Goal: Information Seeking & Learning: Find specific fact

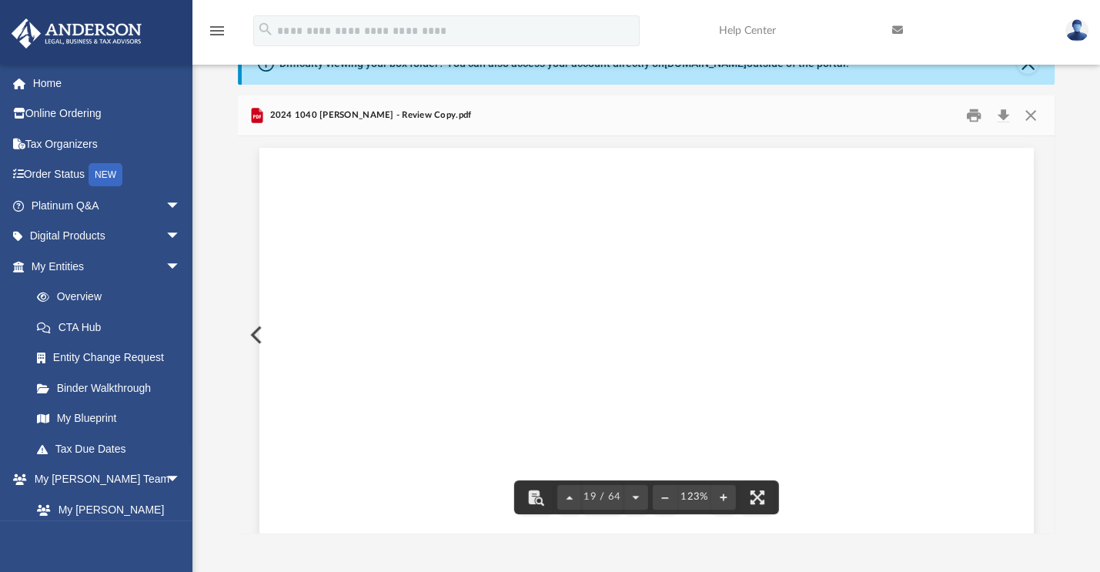
scroll to position [18705, 0]
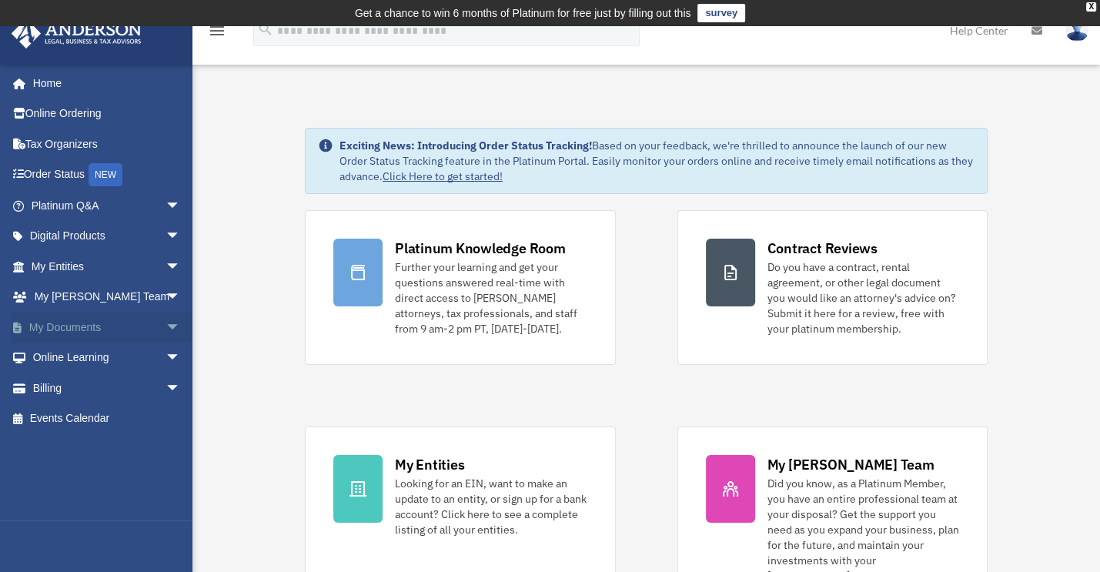
click at [165, 321] on span "arrow_drop_down" at bounding box center [180, 328] width 31 height 32
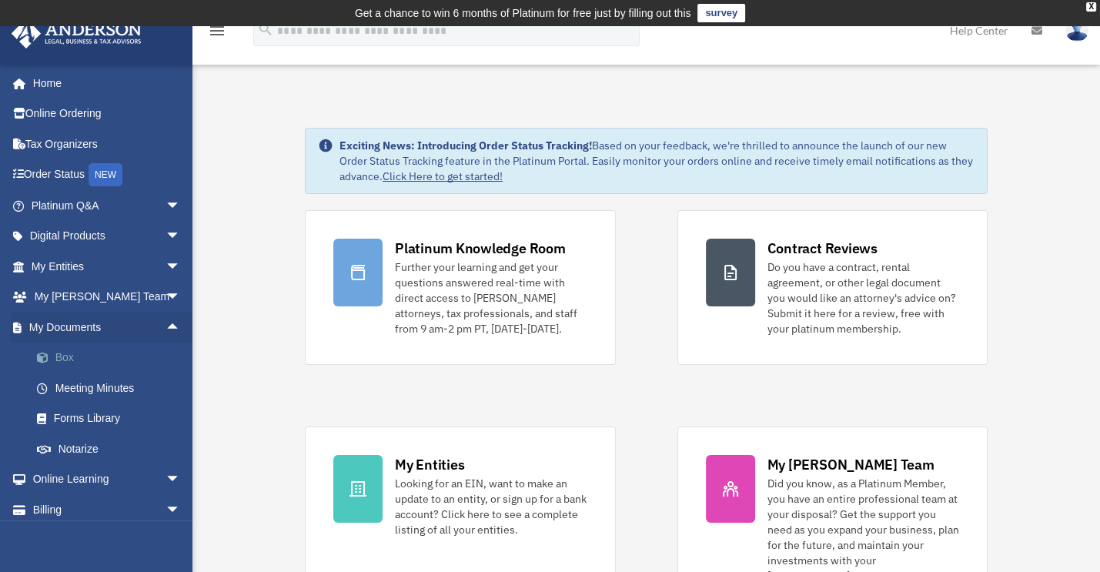
click at [61, 356] on link "Box" at bounding box center [113, 358] width 182 height 31
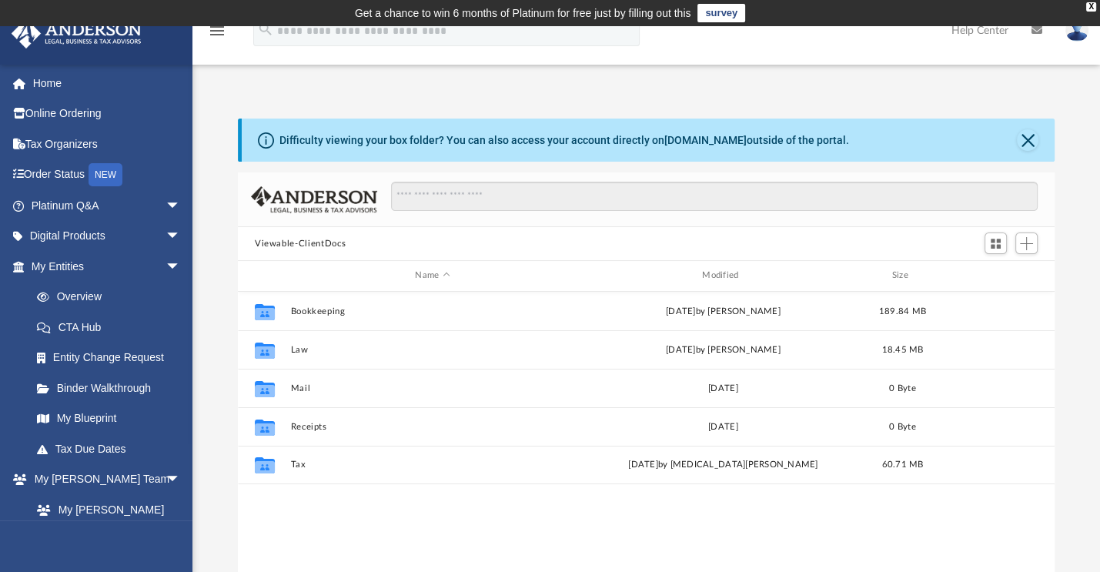
scroll to position [338, 804]
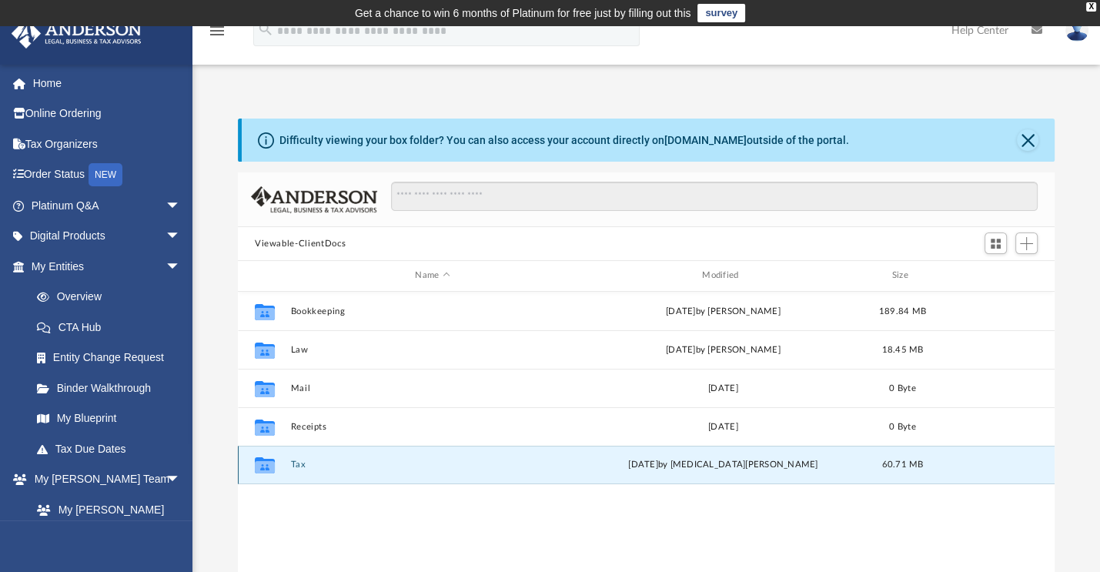
click at [299, 461] on button "Tax" at bounding box center [432, 465] width 284 height 10
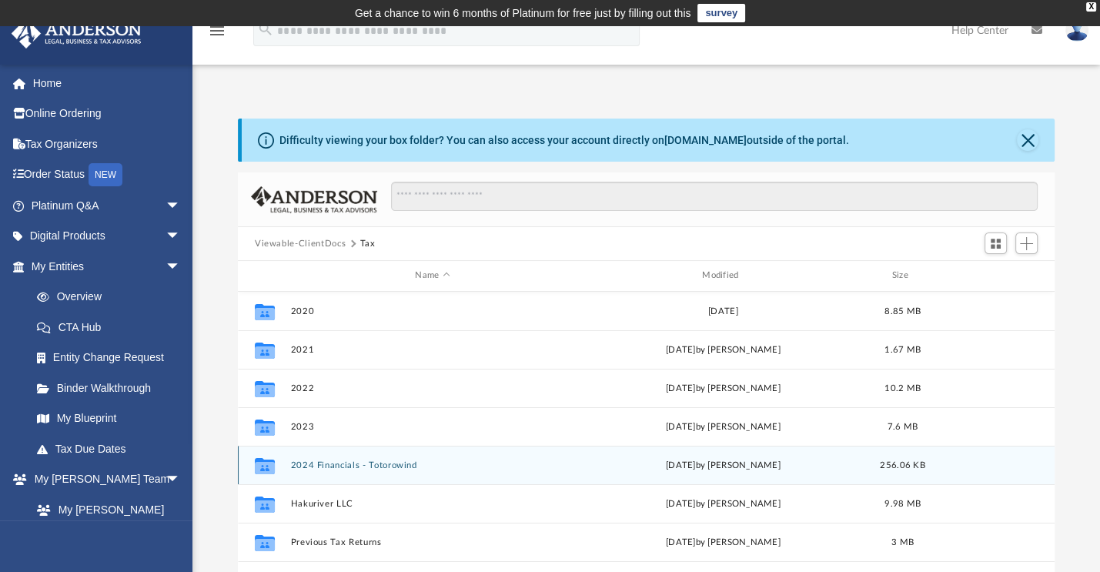
click at [326, 460] on button "2024 Financials - Totorowind" at bounding box center [432, 465] width 284 height 10
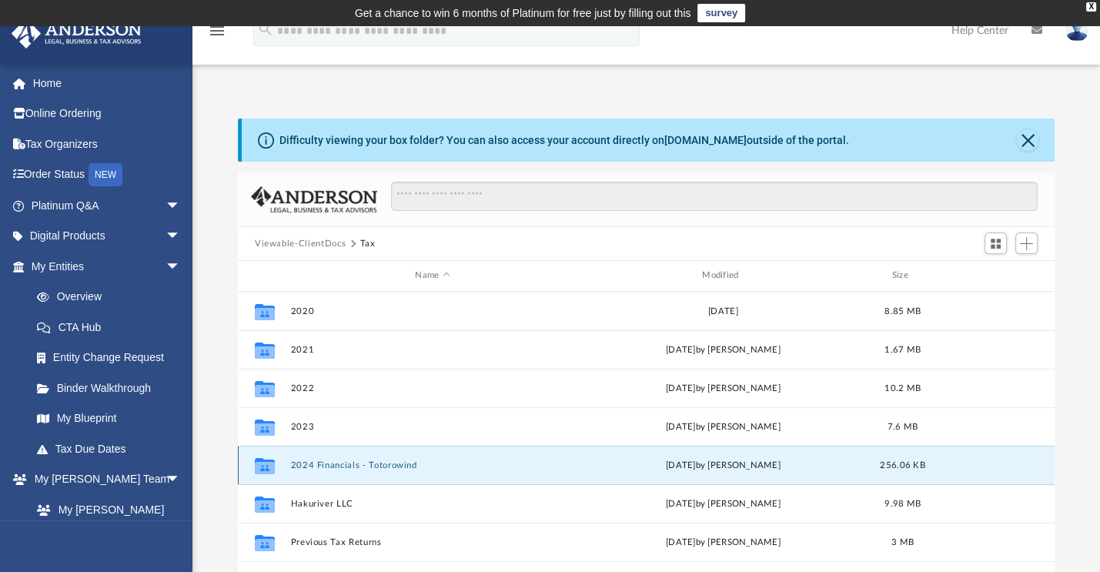
click at [326, 460] on button "2024 Financials - Totorowind" at bounding box center [432, 465] width 284 height 10
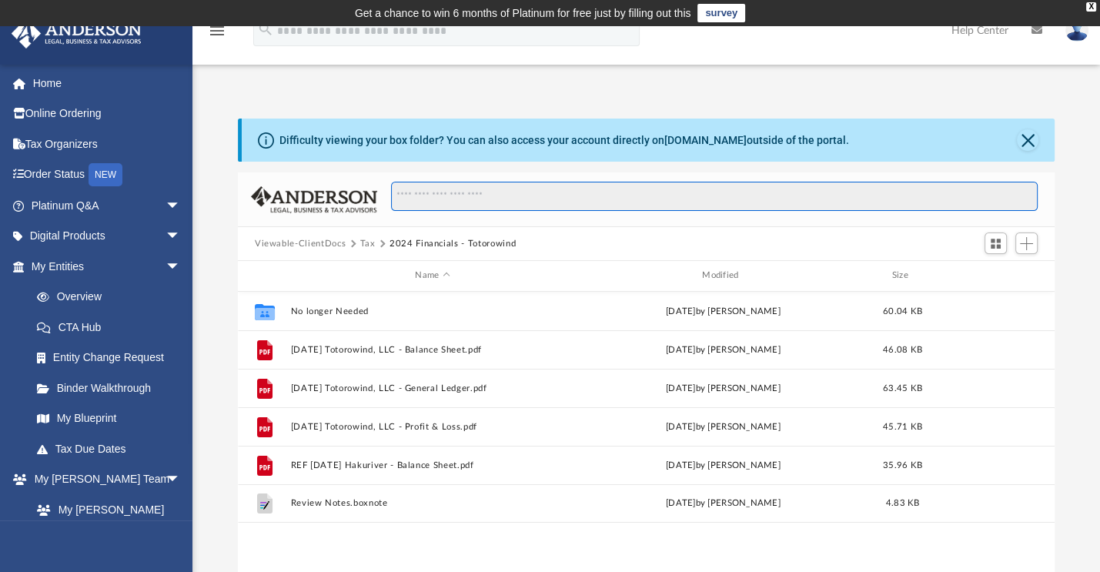
click at [454, 197] on input "Search files and folders" at bounding box center [714, 196] width 647 height 29
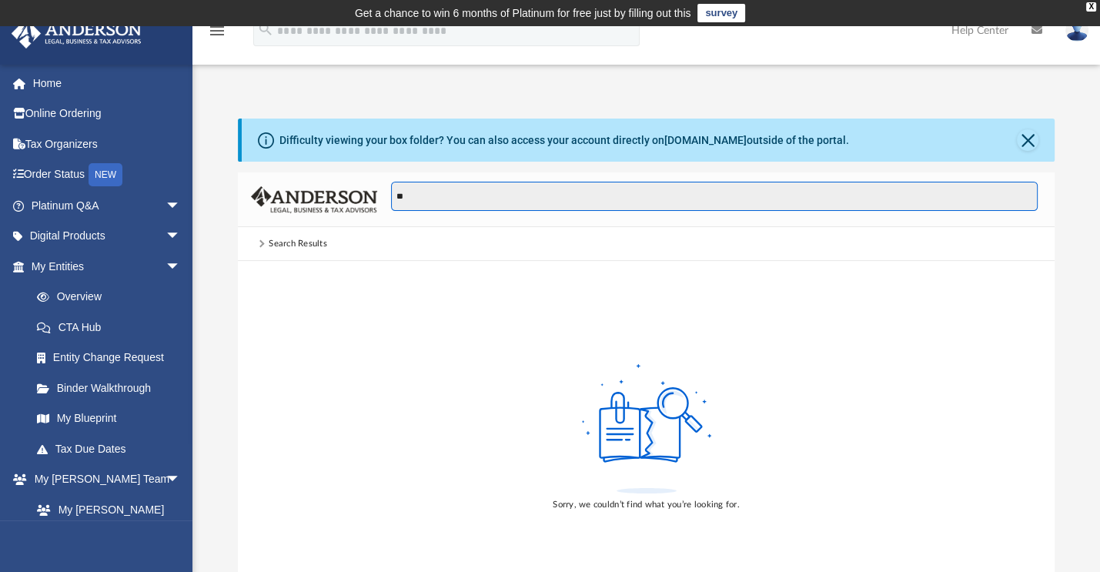
click at [450, 197] on input "**" at bounding box center [714, 196] width 647 height 29
type input "*"
drag, startPoint x: 416, startPoint y: 202, endPoint x: 366, endPoint y: 184, distance: 53.3
click at [366, 184] on div "**" at bounding box center [646, 199] width 817 height 55
type input "**********"
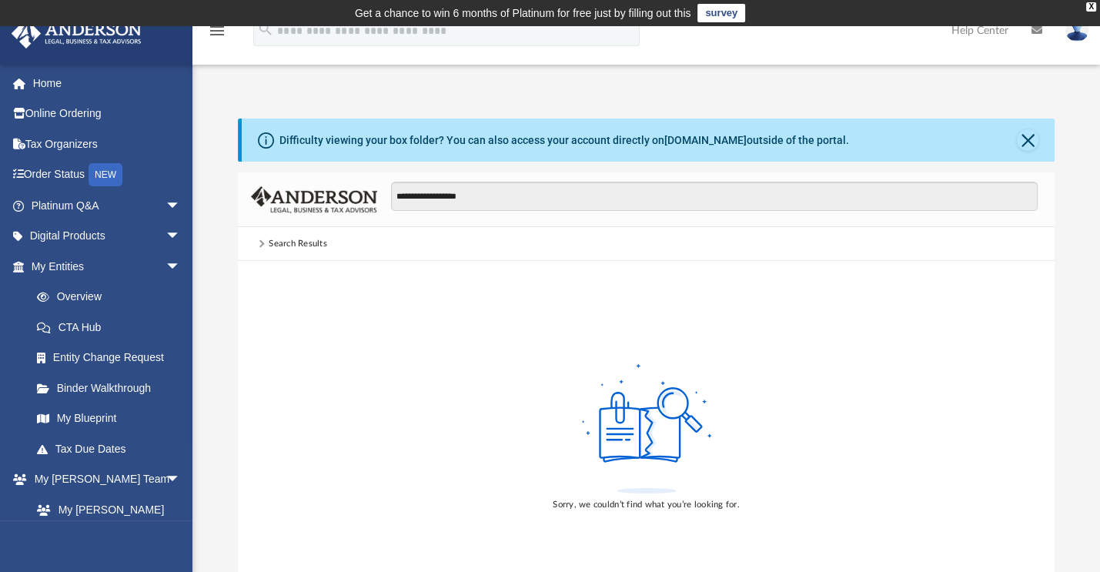
click at [263, 246] on span at bounding box center [262, 243] width 14 height 6
click at [265, 244] on span at bounding box center [262, 243] width 14 height 6
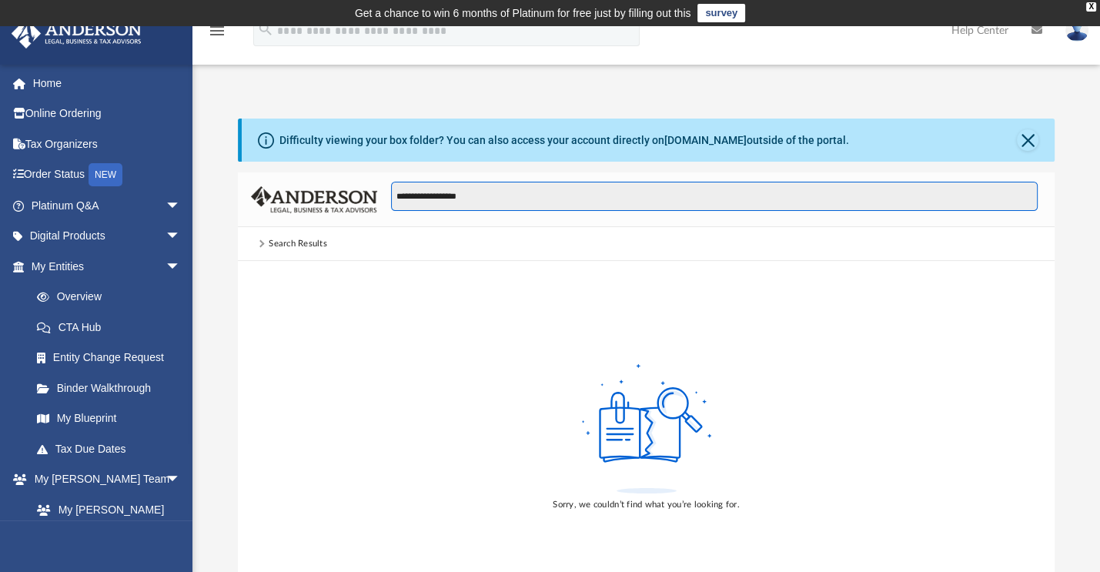
drag, startPoint x: 467, startPoint y: 199, endPoint x: 483, endPoint y: 192, distance: 17.9
click at [483, 192] on input "**********" at bounding box center [714, 196] width 647 height 29
click at [490, 190] on input "**********" at bounding box center [714, 196] width 647 height 29
drag, startPoint x: 500, startPoint y: 199, endPoint x: 266, endPoint y: 213, distance: 235.2
click at [262, 216] on div "**********" at bounding box center [646, 199] width 817 height 55
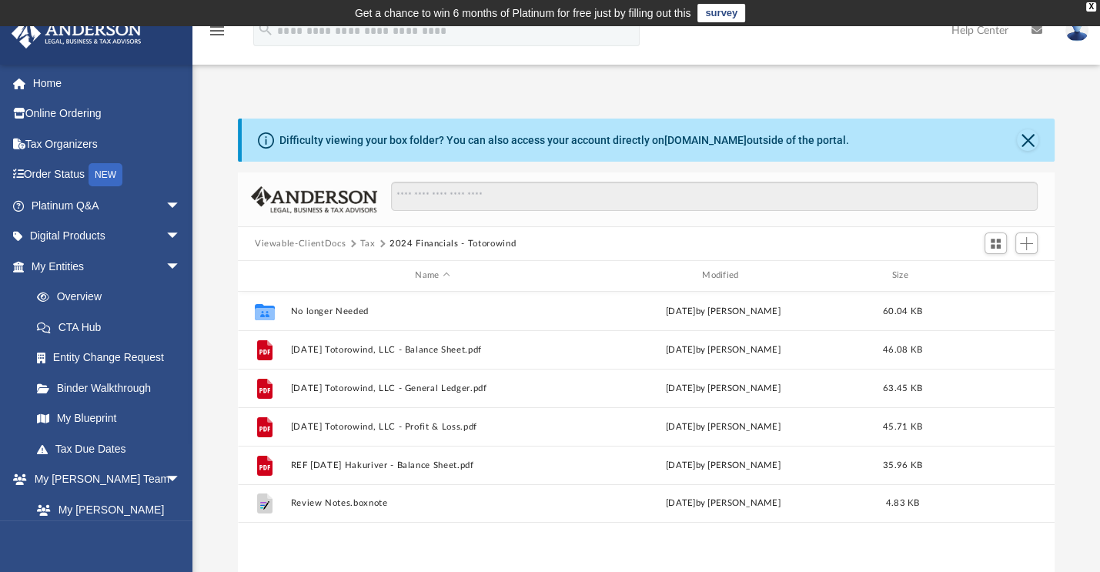
click at [366, 241] on button "Tax" at bounding box center [367, 244] width 15 height 14
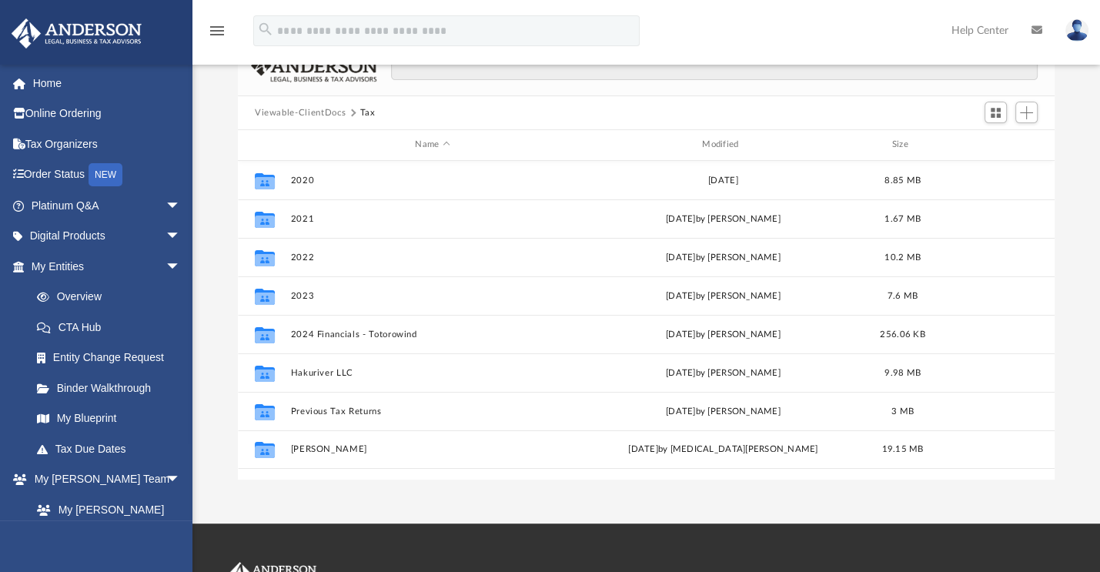
scroll to position [154, 0]
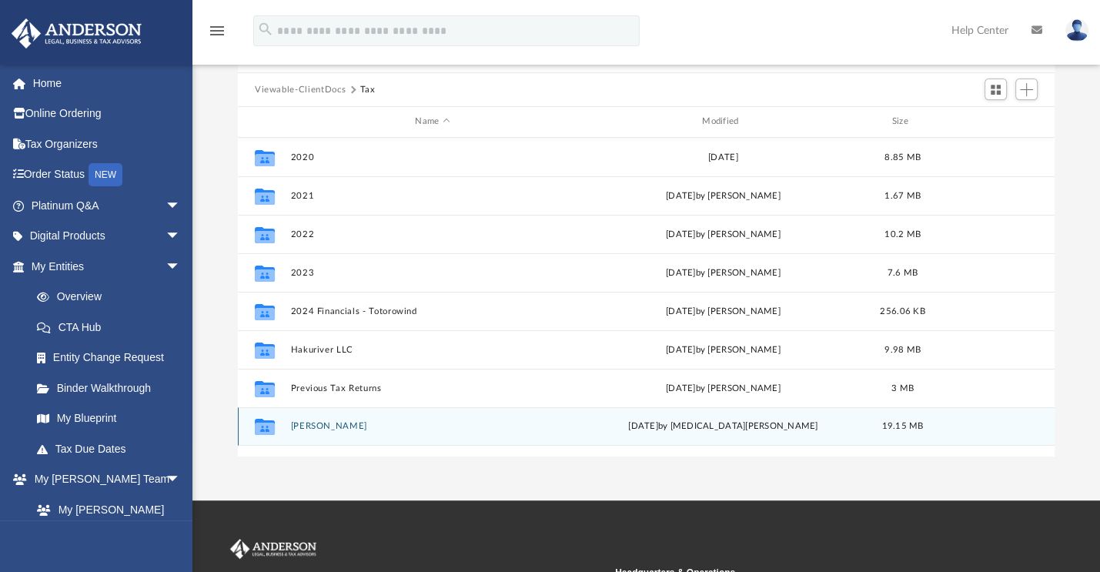
click at [308, 426] on button "[PERSON_NAME]" at bounding box center [432, 426] width 284 height 10
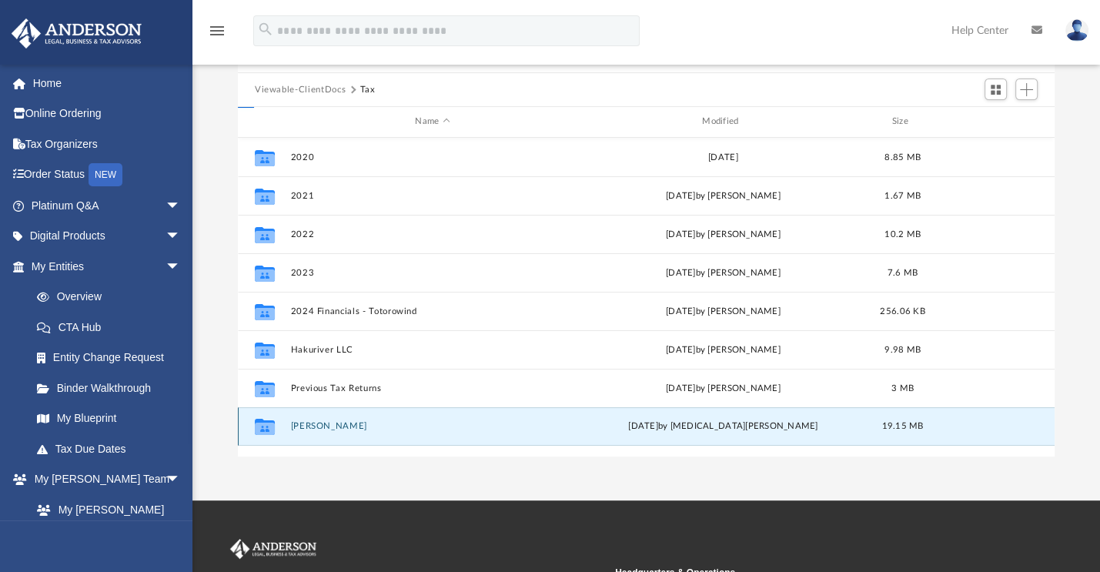
click at [308, 426] on button "[PERSON_NAME]" at bounding box center [432, 426] width 284 height 10
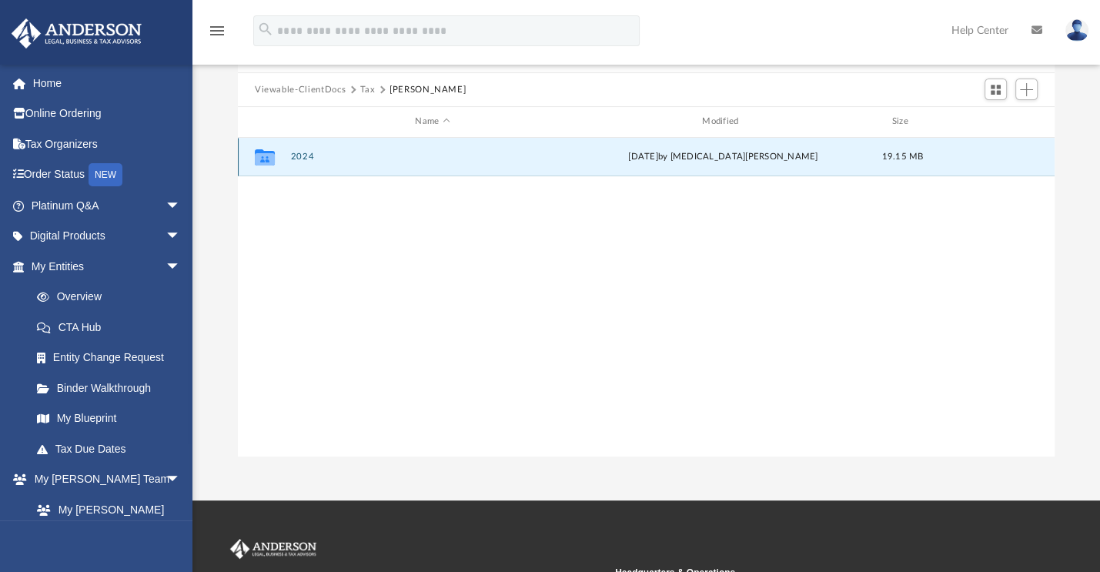
click at [299, 158] on button "2024" at bounding box center [432, 157] width 284 height 10
click at [303, 156] on button "2024" at bounding box center [432, 157] width 284 height 10
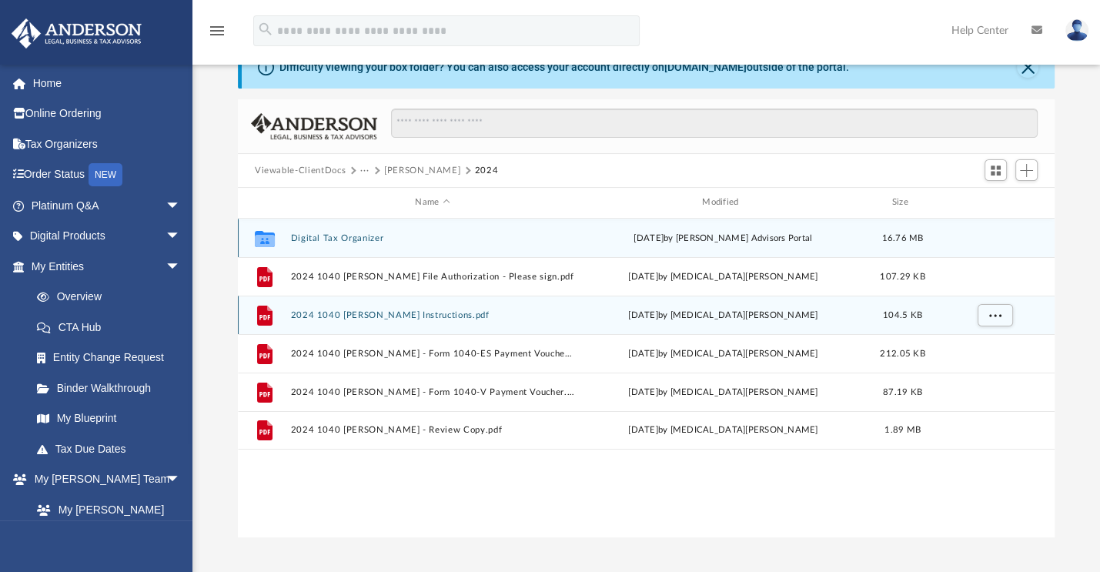
scroll to position [0, 0]
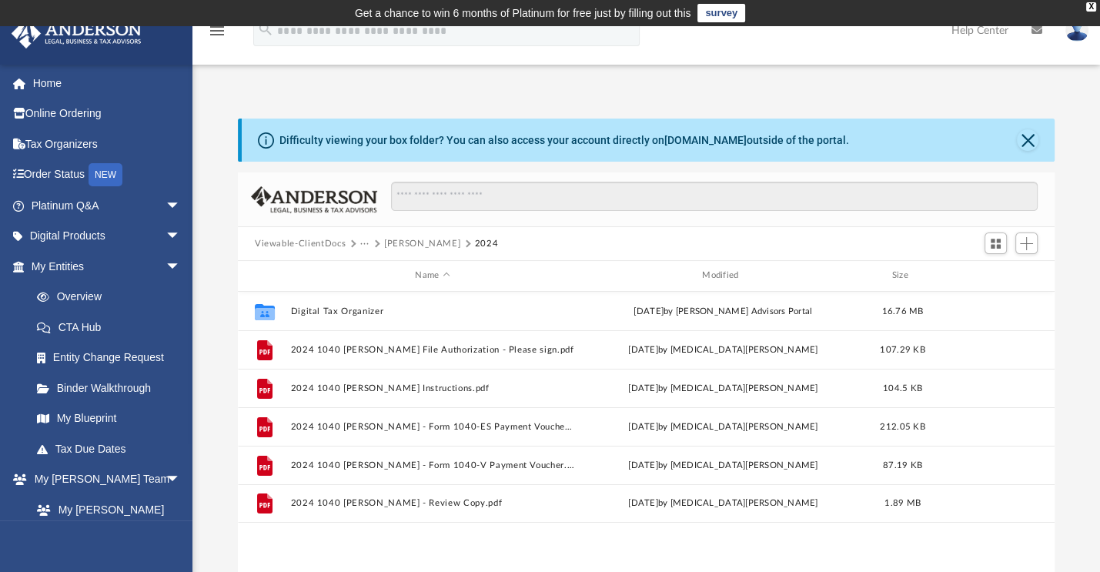
click at [391, 246] on button "[PERSON_NAME]" at bounding box center [422, 244] width 76 height 14
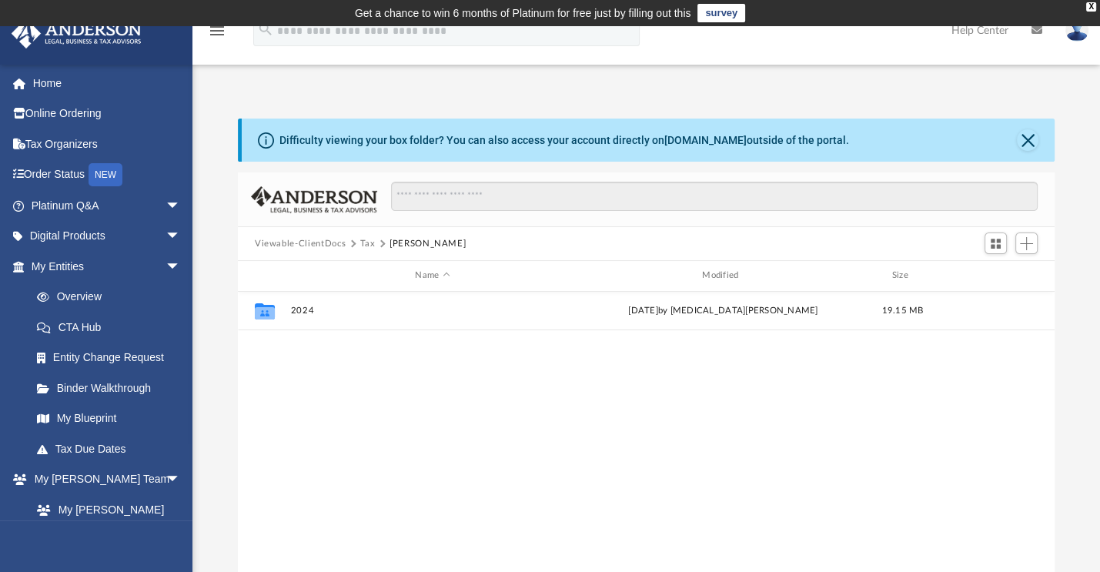
click at [366, 242] on button "Tax" at bounding box center [367, 244] width 15 height 14
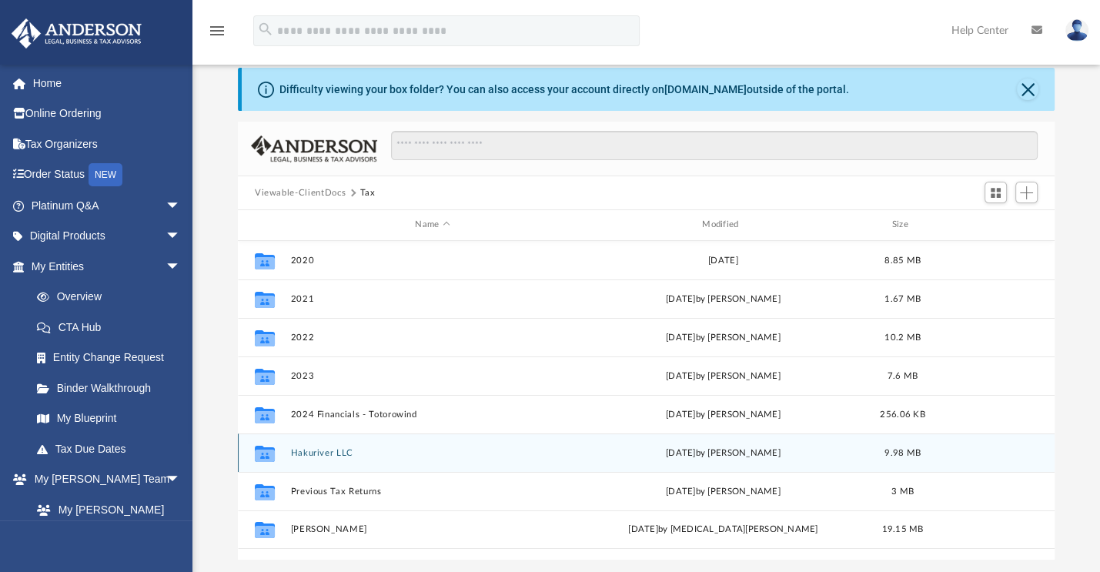
scroll to position [49, 0]
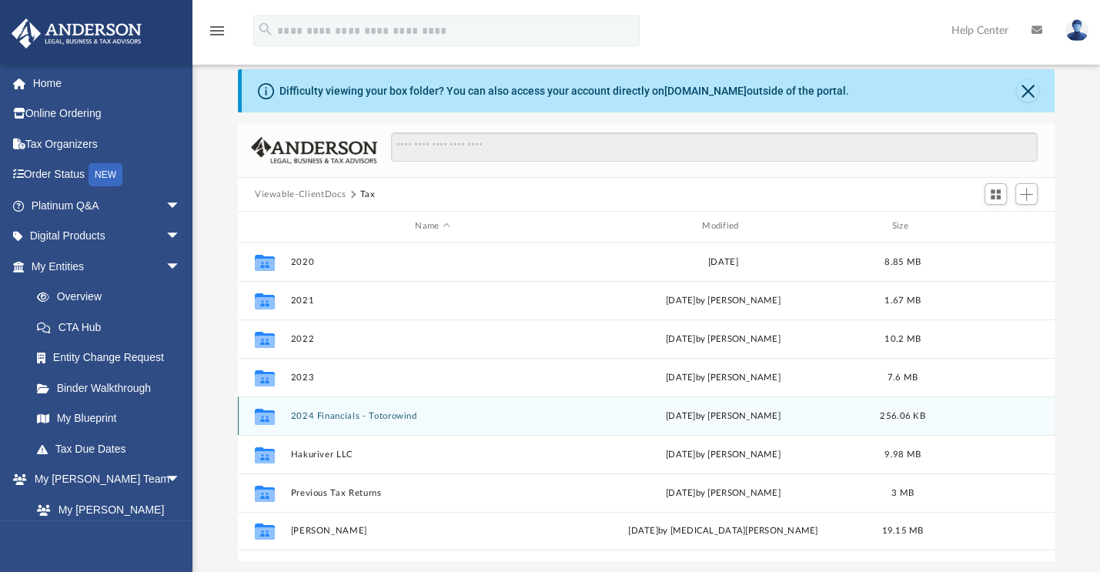
click at [347, 417] on button "2024 Financials - Totorowind" at bounding box center [432, 416] width 284 height 10
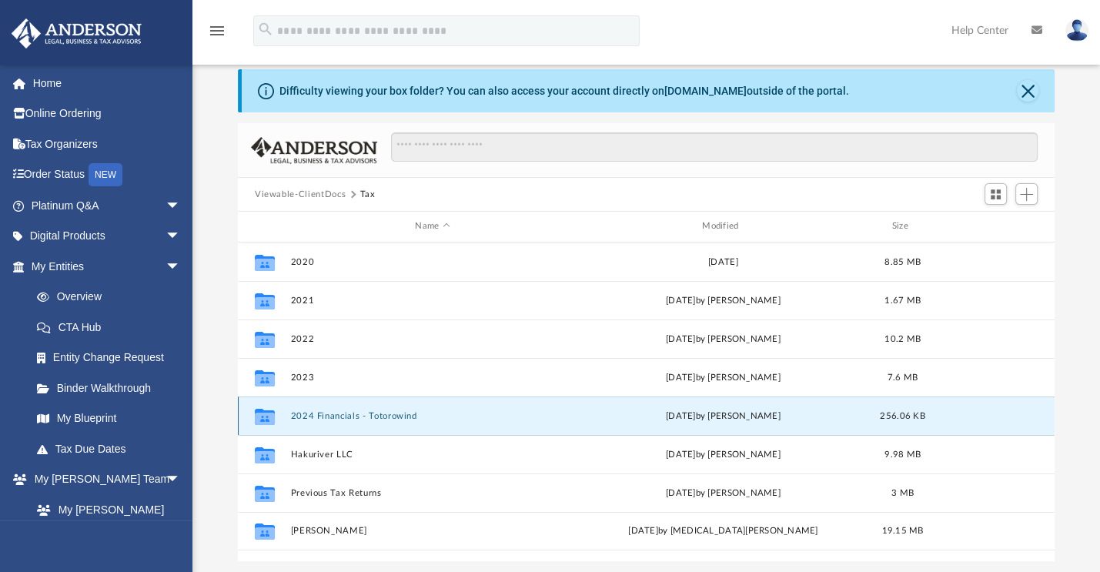
click at [347, 417] on button "2024 Financials - Totorowind" at bounding box center [432, 416] width 284 height 10
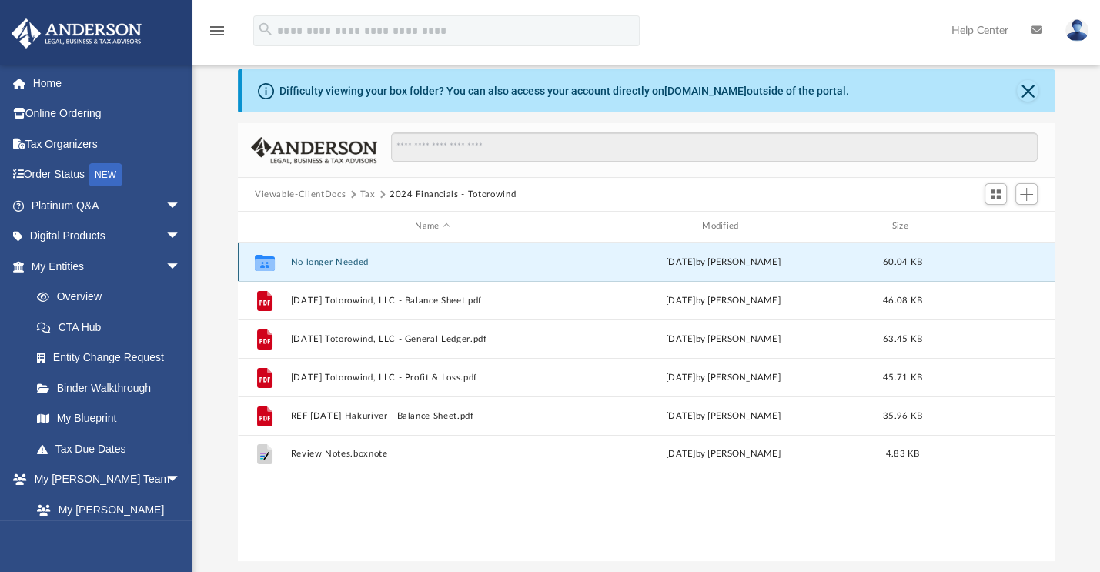
click at [310, 259] on button "No longer Needed" at bounding box center [432, 262] width 284 height 10
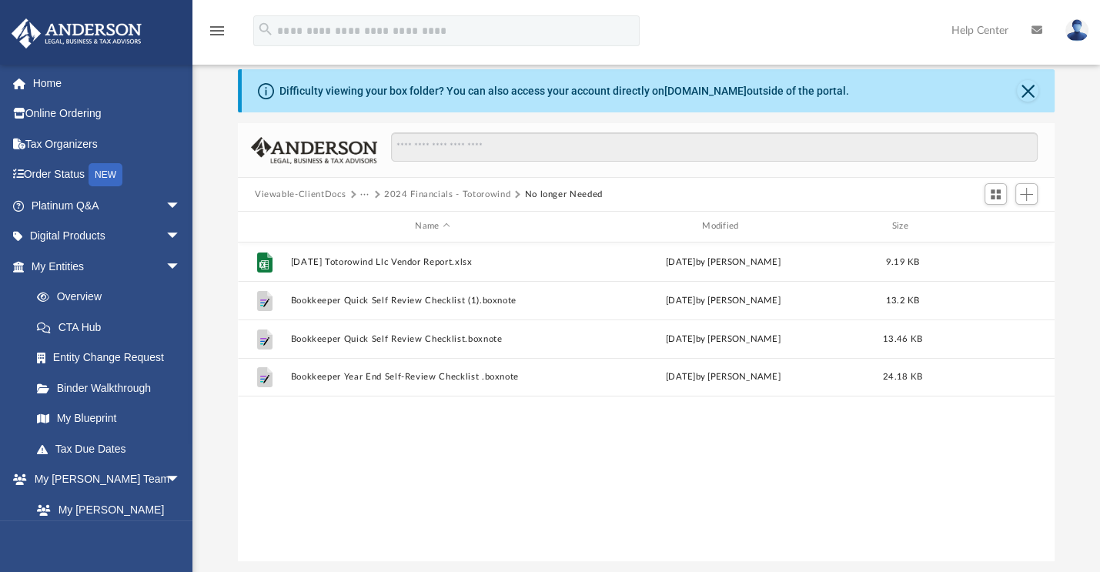
click at [396, 189] on button "2024 Financials - Totorowind" at bounding box center [447, 195] width 126 height 14
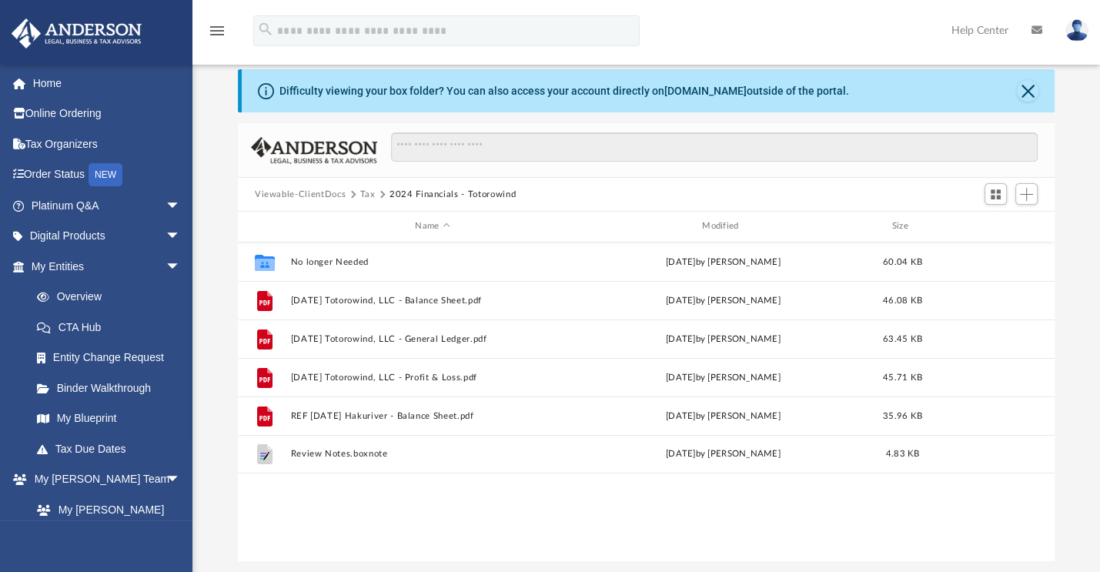
click at [366, 190] on button "Tax" at bounding box center [367, 195] width 15 height 14
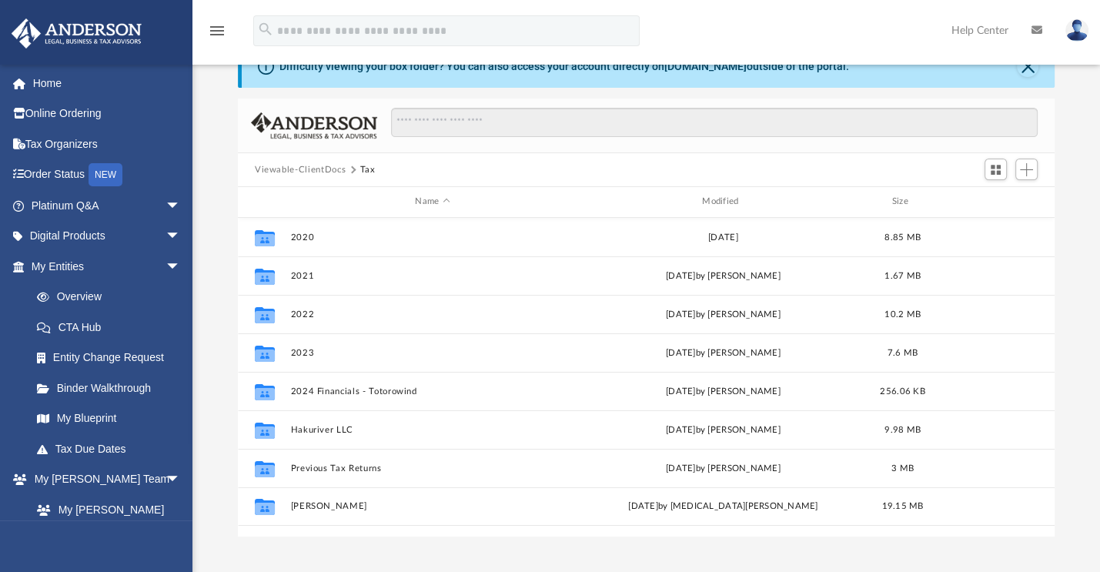
scroll to position [0, 0]
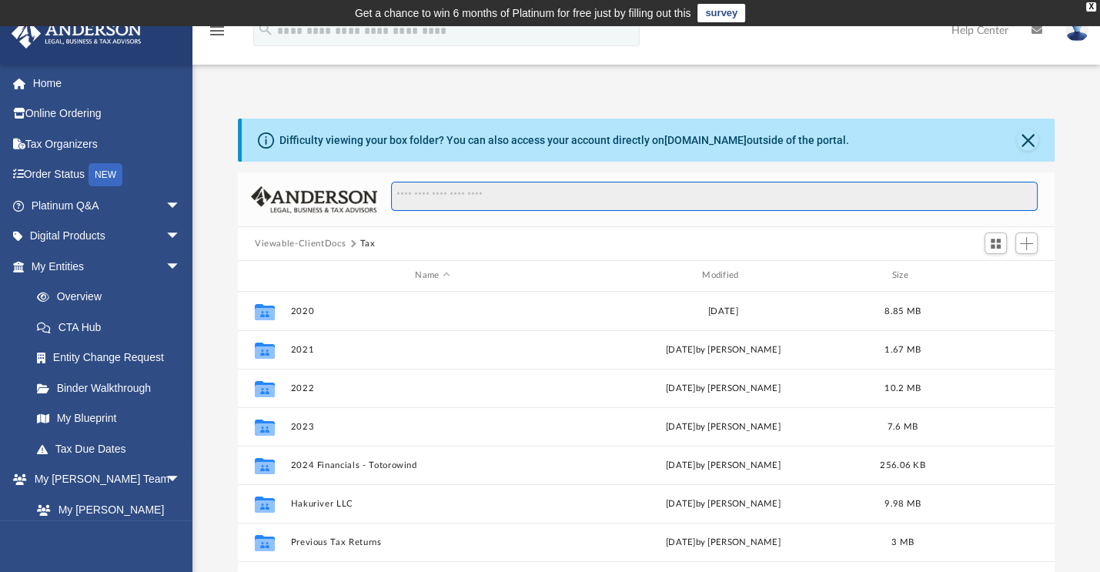
click at [434, 186] on input "Search files and folders" at bounding box center [714, 196] width 647 height 29
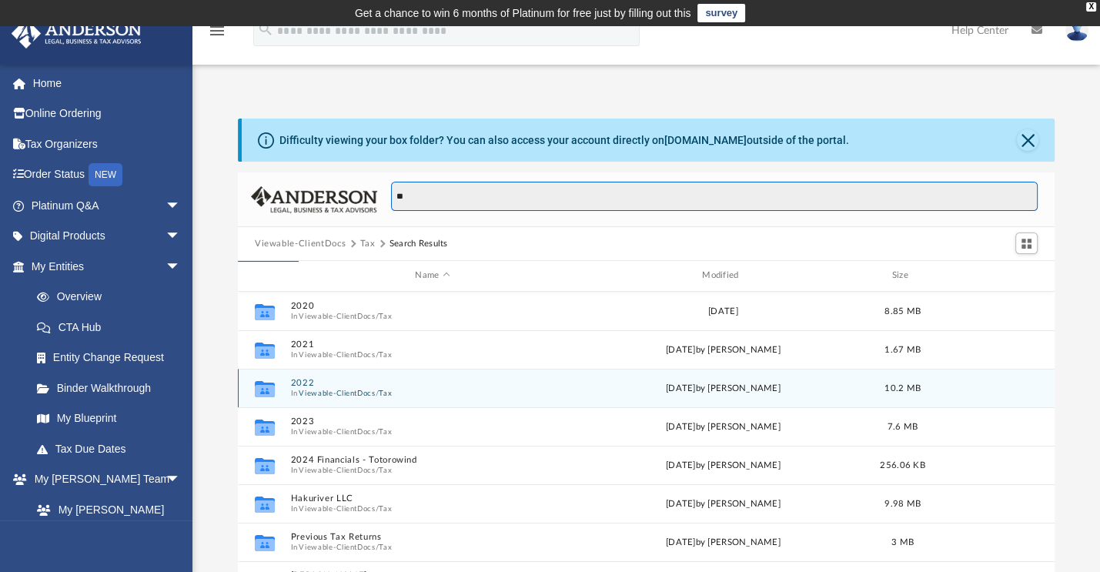
type input "*"
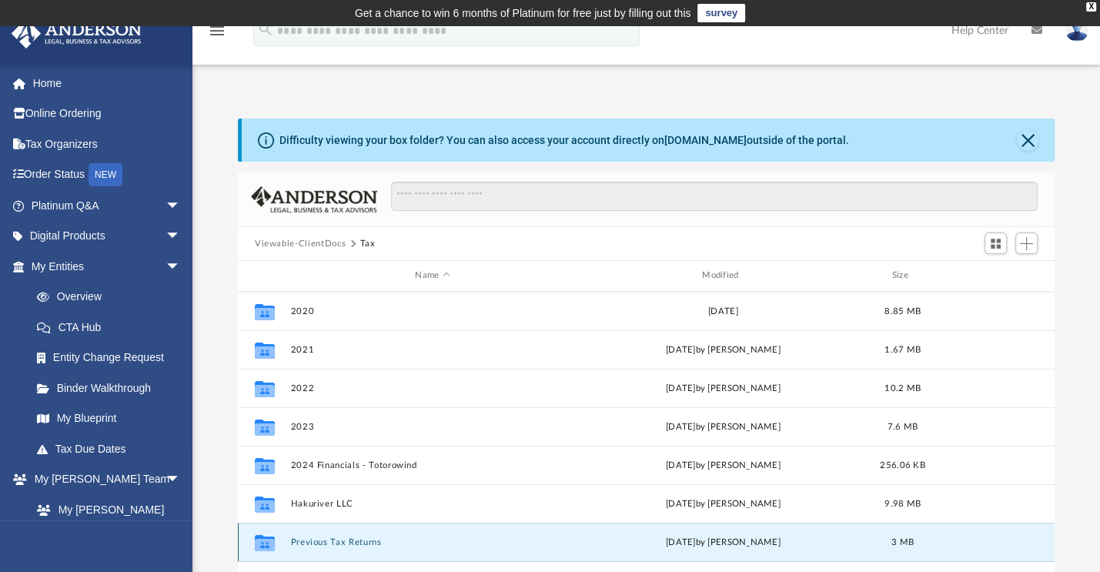
click at [348, 544] on button "Previous Tax Returns" at bounding box center [432, 542] width 284 height 10
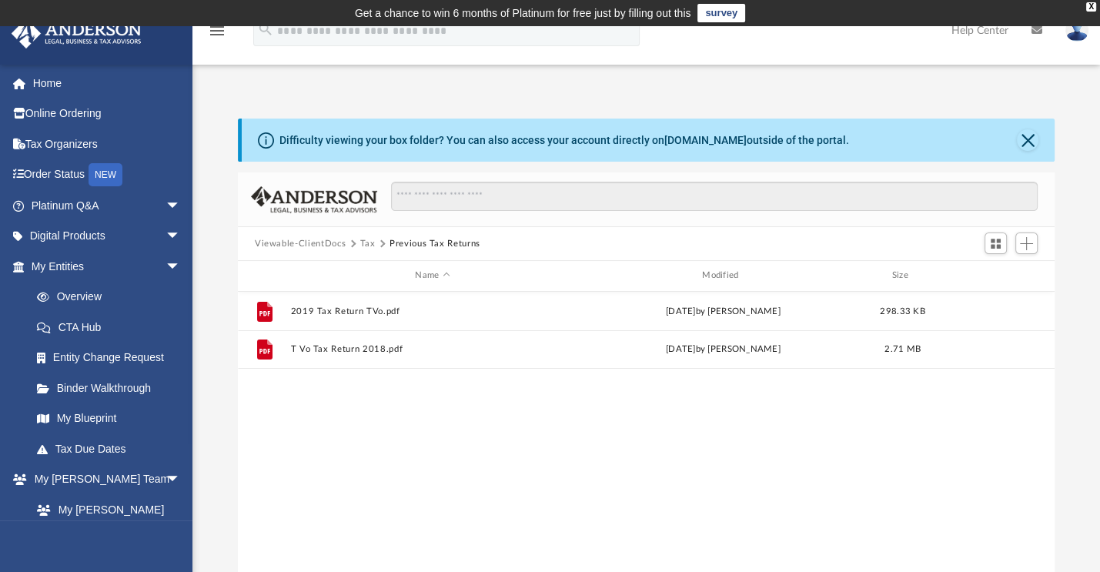
click at [365, 239] on button "Tax" at bounding box center [367, 244] width 15 height 14
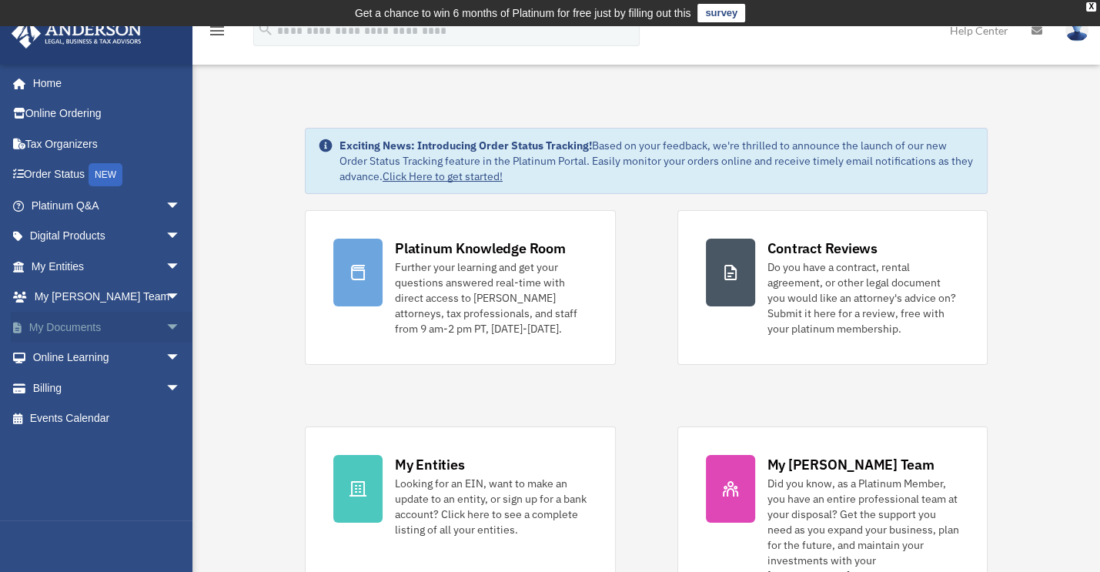
click at [165, 325] on span "arrow_drop_down" at bounding box center [180, 328] width 31 height 32
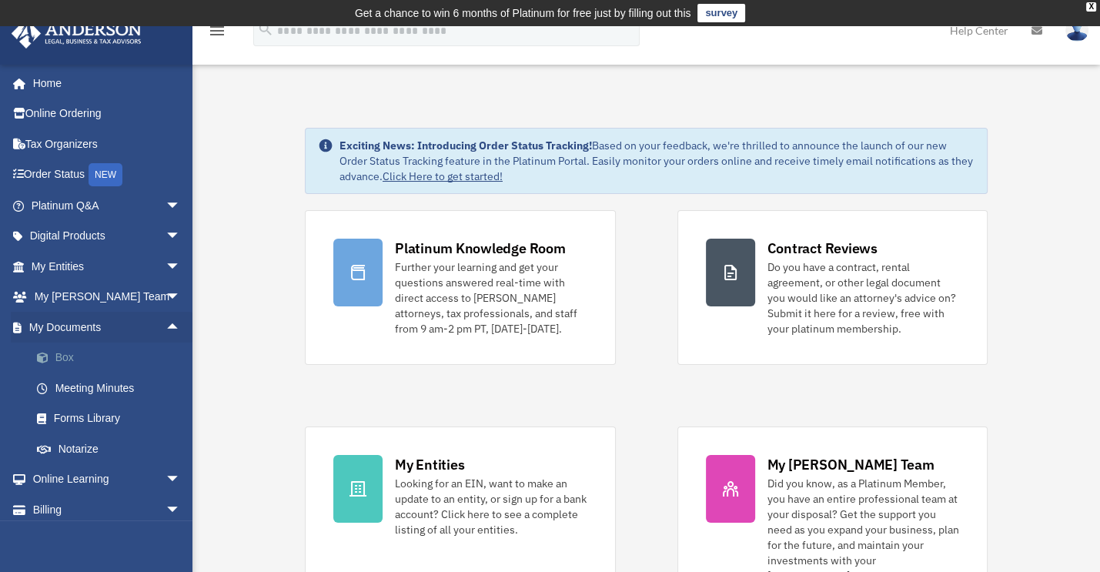
click at [79, 352] on link "Box" at bounding box center [113, 358] width 182 height 31
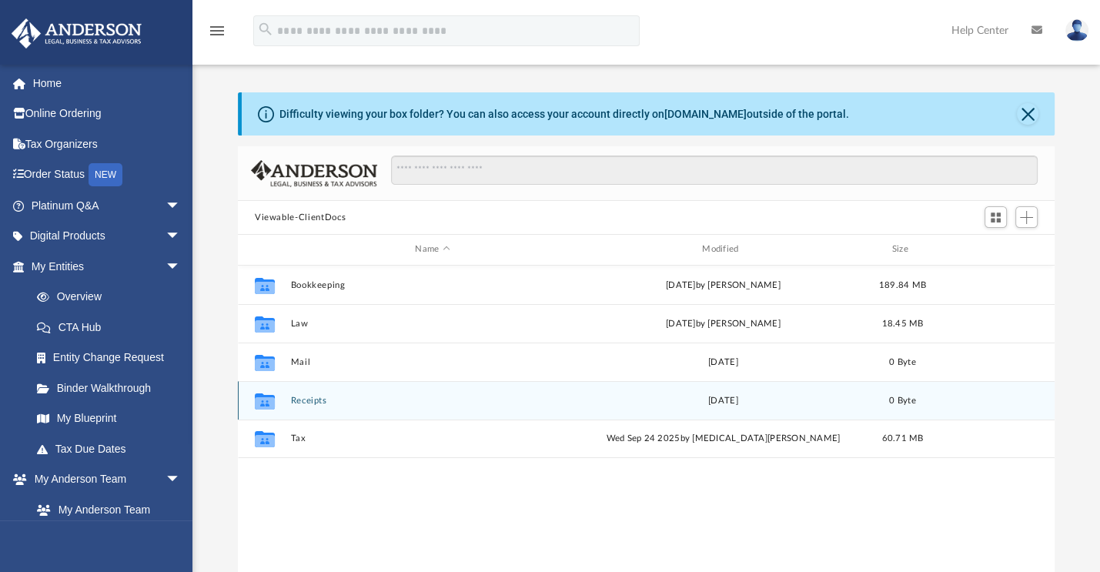
scroll to position [338, 804]
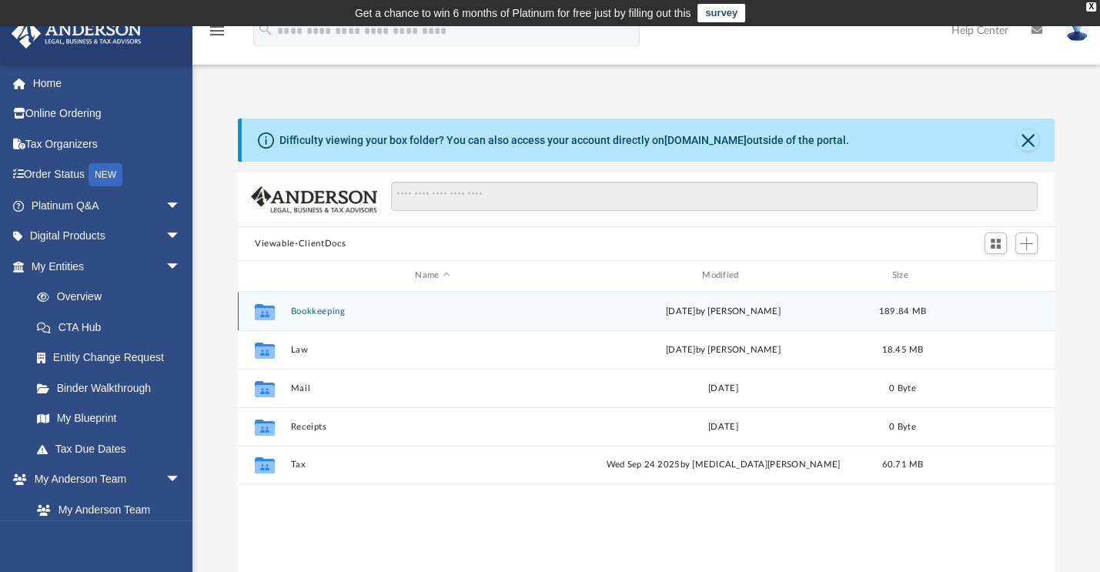
click at [326, 313] on button "Bookkeeping" at bounding box center [432, 311] width 284 height 10
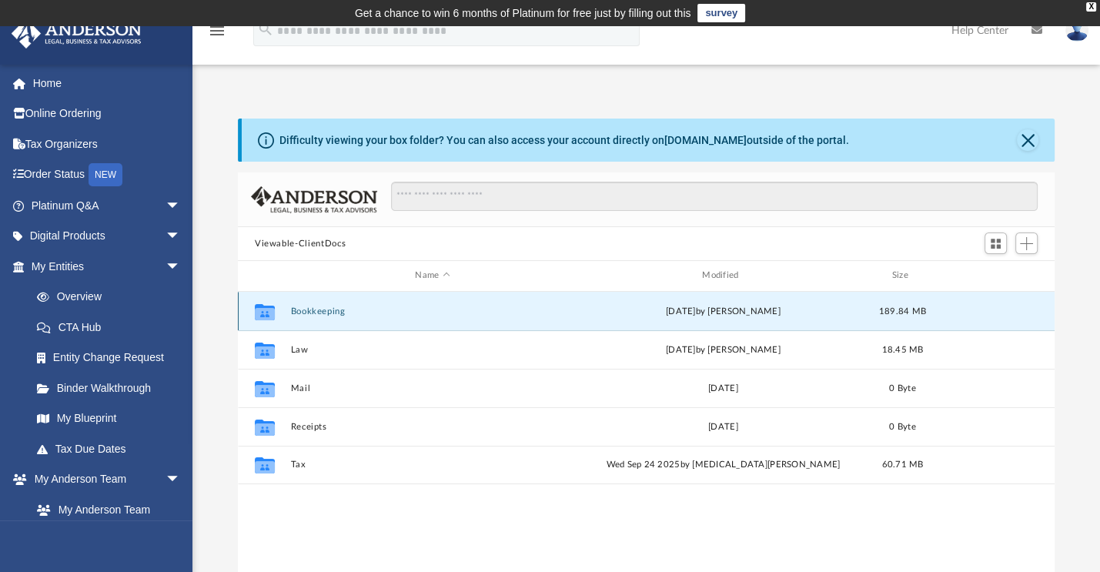
click at [326, 313] on button "Bookkeeping" at bounding box center [432, 311] width 284 height 10
click at [323, 308] on button "Bookkeeping" at bounding box center [432, 311] width 284 height 10
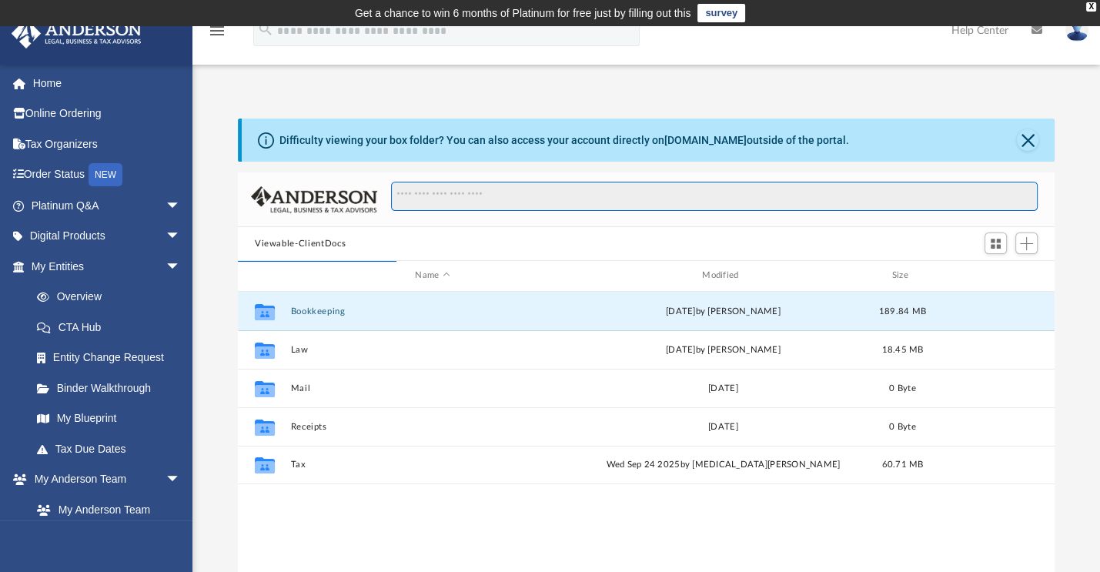
click at [440, 186] on input "Search files and folders" at bounding box center [714, 196] width 647 height 29
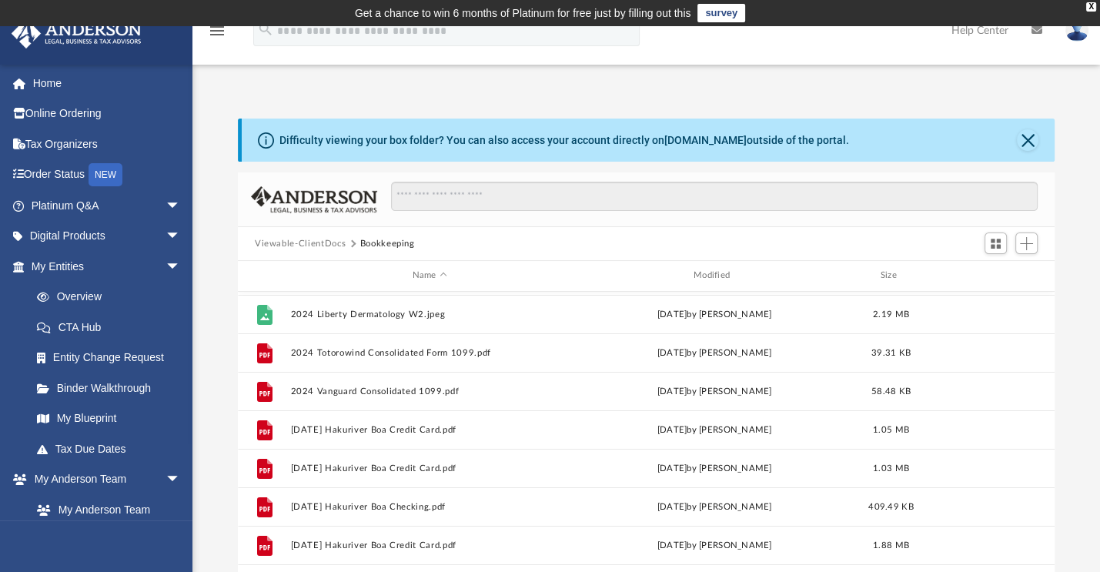
scroll to position [308, 0]
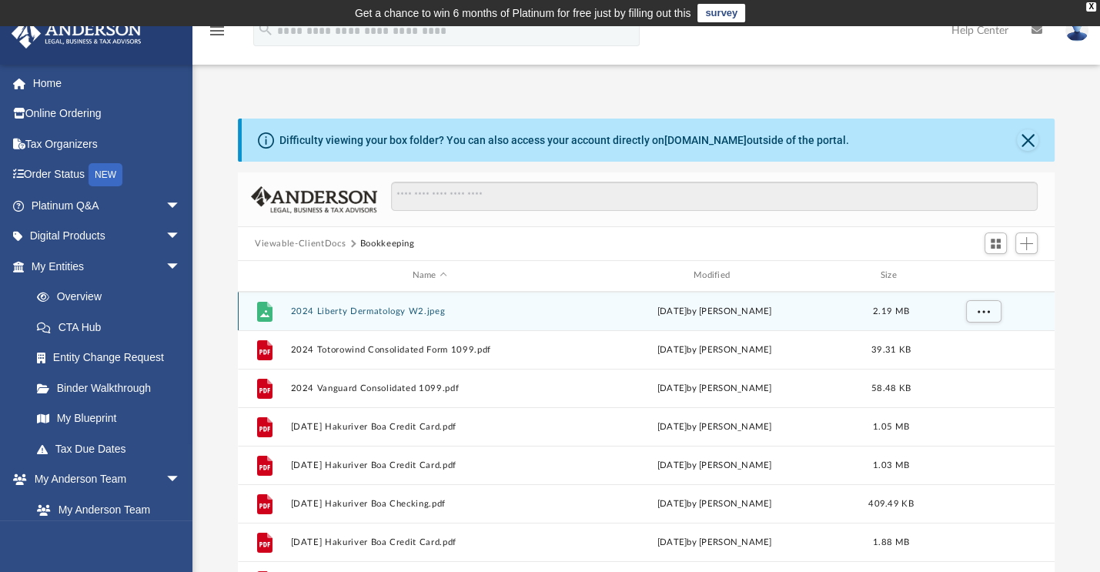
click at [379, 307] on button "2024 Liberty Dermatology W2.jpeg" at bounding box center [429, 311] width 278 height 10
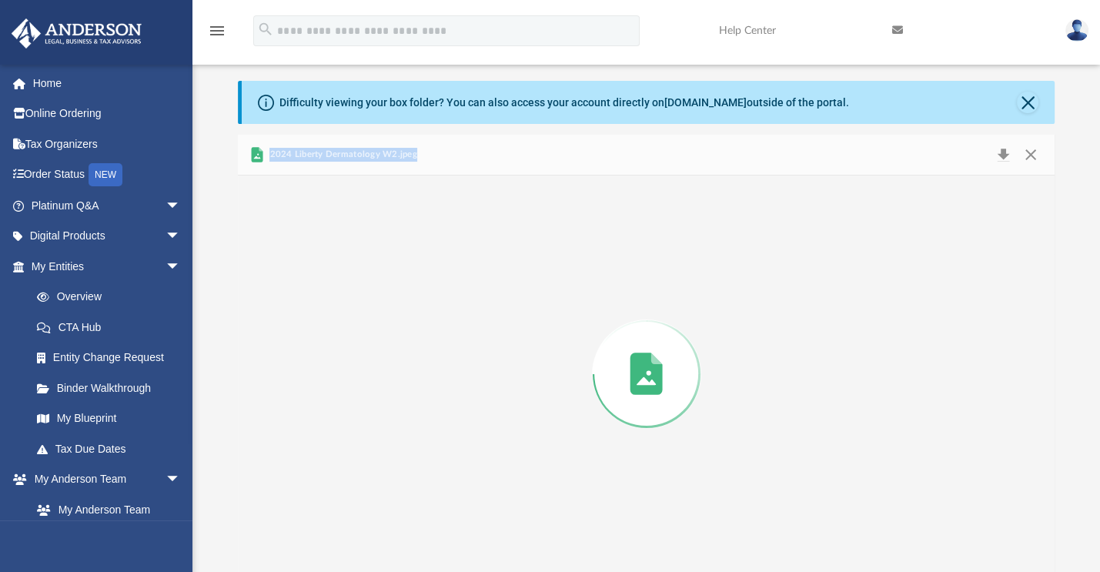
click at [379, 307] on div "Preview" at bounding box center [646, 374] width 817 height 397
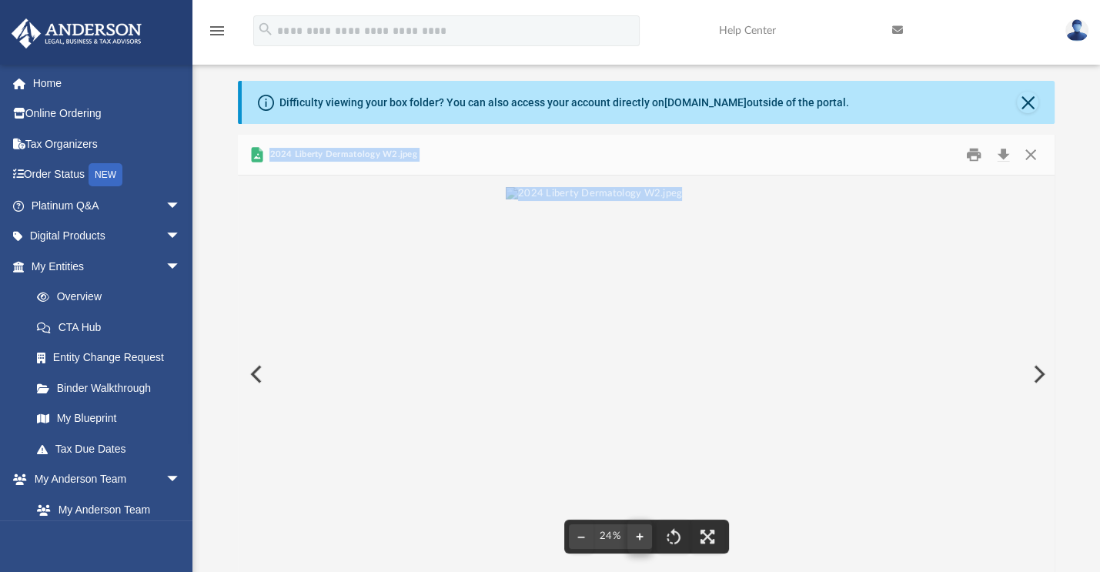
click at [640, 537] on button "File preview" at bounding box center [639, 537] width 25 height 34
click at [640, 534] on button "File preview" at bounding box center [639, 537] width 25 height 34
click at [640, 533] on button "File preview" at bounding box center [639, 537] width 25 height 34
click at [640, 531] on button "File preview" at bounding box center [639, 537] width 25 height 34
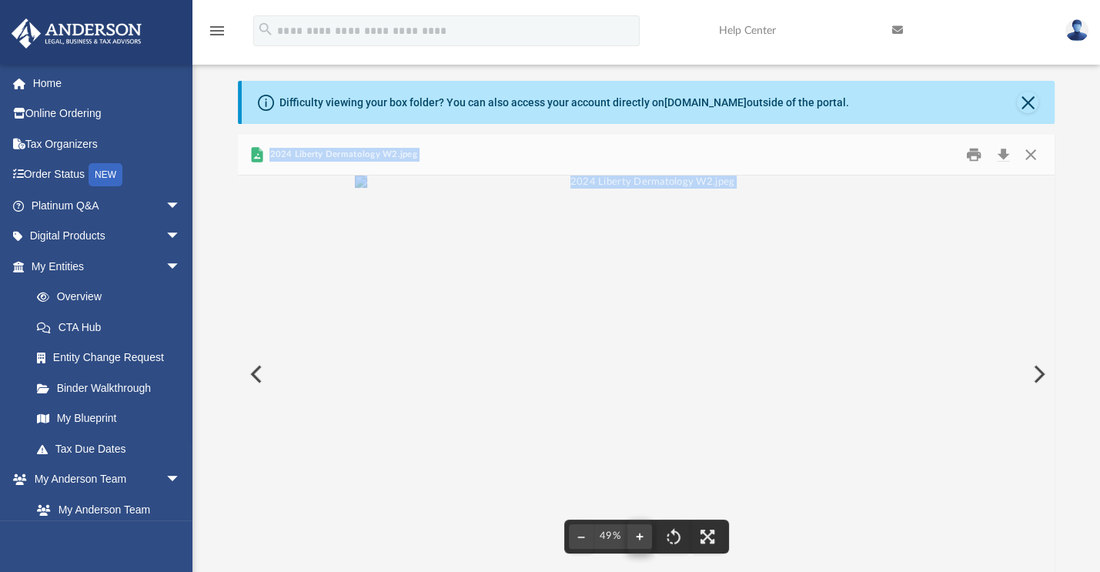
click at [641, 534] on button "File preview" at bounding box center [639, 537] width 25 height 34
click at [641, 532] on button "File preview" at bounding box center [639, 537] width 25 height 34
click at [644, 535] on button "File preview" at bounding box center [639, 537] width 25 height 34
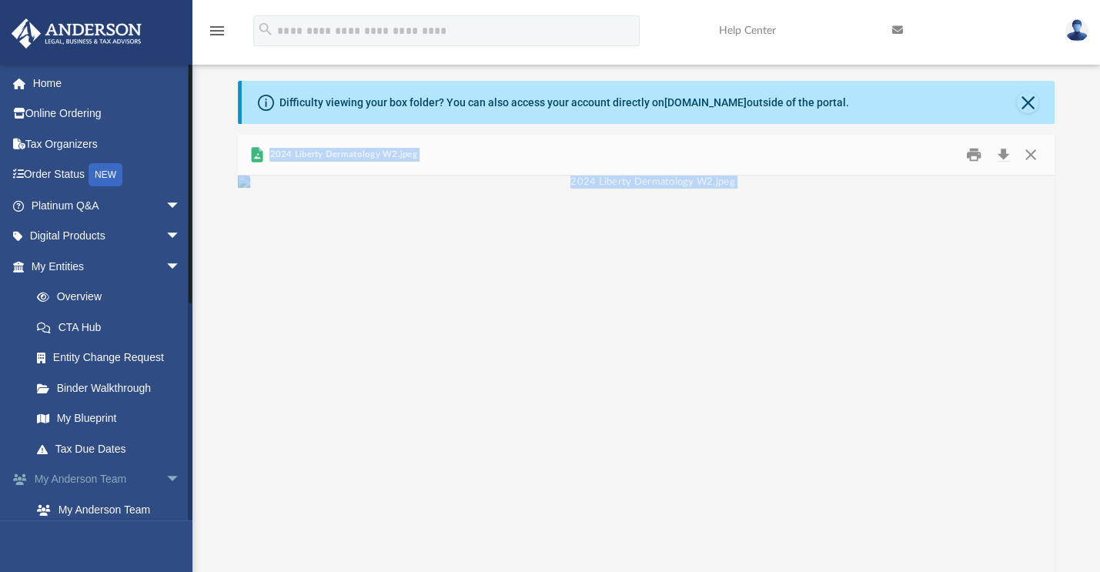
click at [169, 478] on span "arrow_drop_down" at bounding box center [180, 480] width 31 height 32
click at [165, 476] on span "arrow_drop_up" at bounding box center [180, 480] width 31 height 32
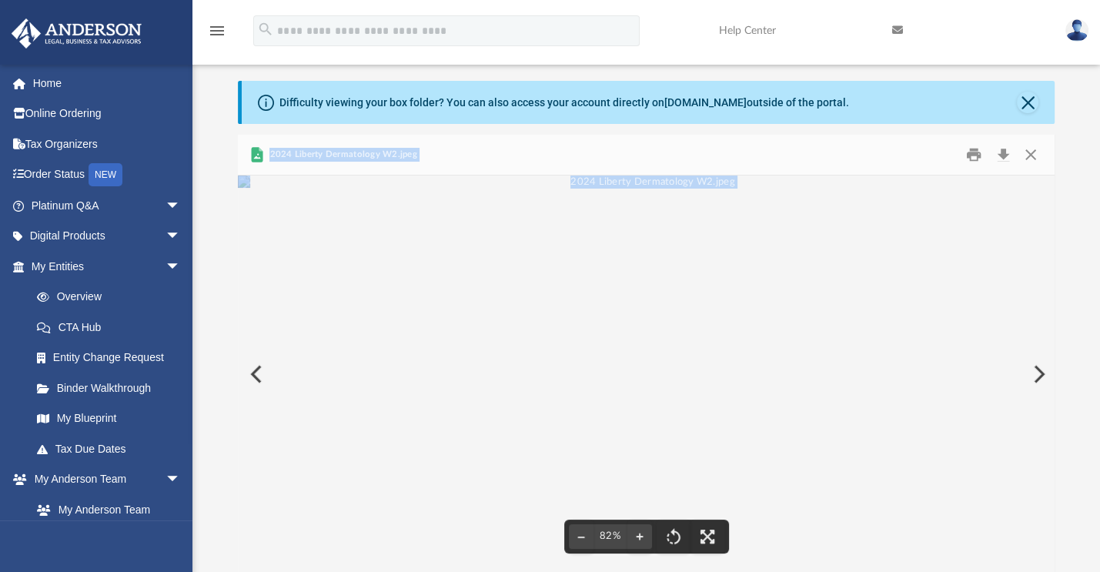
scroll to position [426, 5]
drag, startPoint x: 1028, startPoint y: 151, endPoint x: 992, endPoint y: 162, distance: 37.2
click at [1028, 152] on button "Close" at bounding box center [1031, 155] width 28 height 24
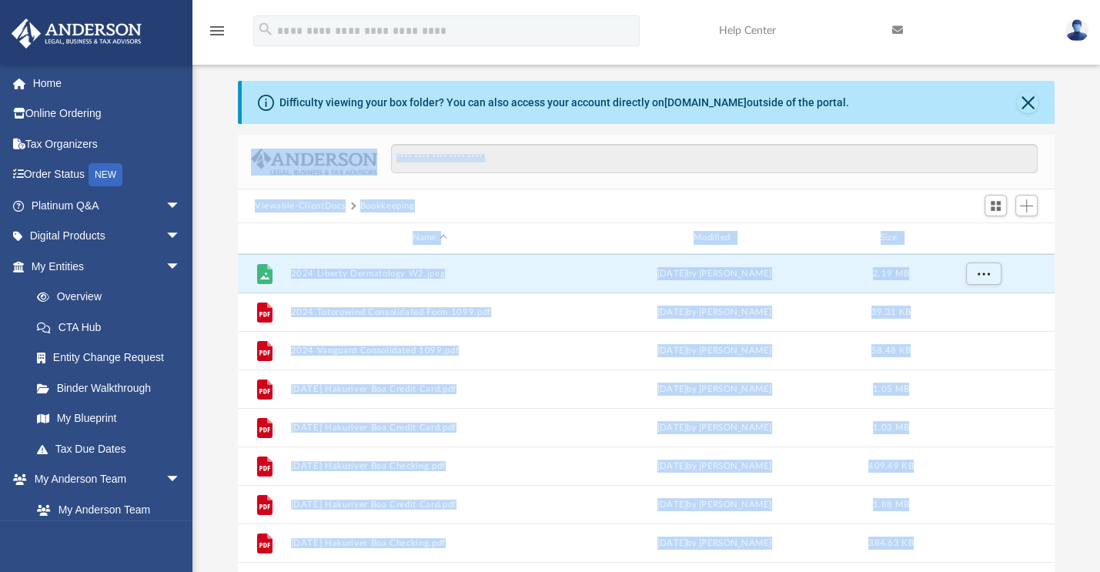
click at [373, 203] on button "Bookkeeping" at bounding box center [387, 206] width 55 height 14
click at [337, 206] on button "Viewable-ClientDocs" at bounding box center [300, 206] width 91 height 14
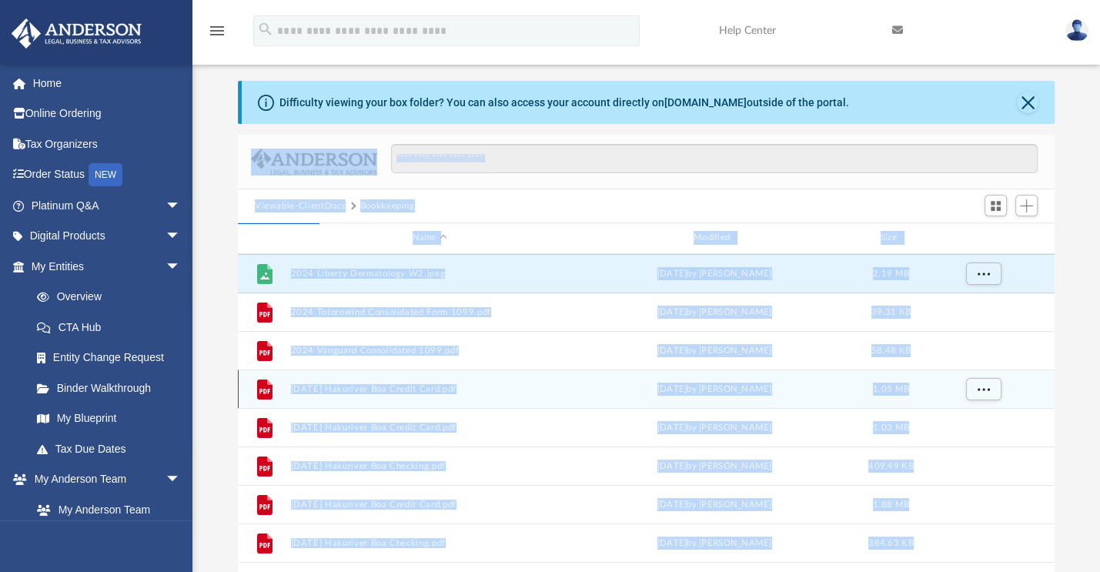
scroll to position [0, 0]
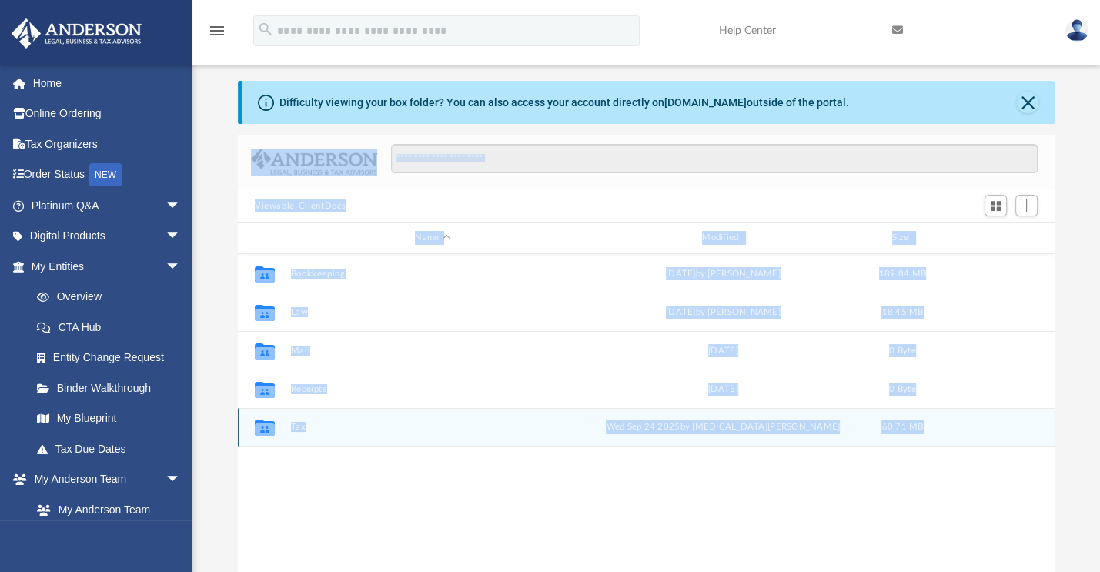
click at [293, 422] on button "Tax" at bounding box center [432, 427] width 284 height 10
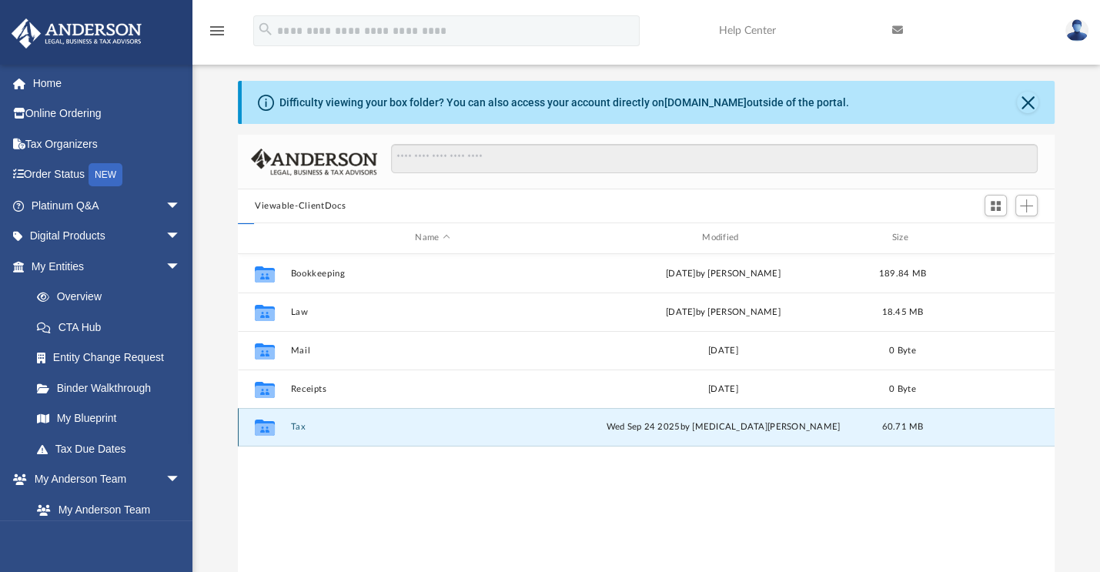
click at [291, 420] on div "Collaborated Folder Tax [DATE] by [MEDICAL_DATA][PERSON_NAME] 60.71 MB" at bounding box center [646, 427] width 817 height 38
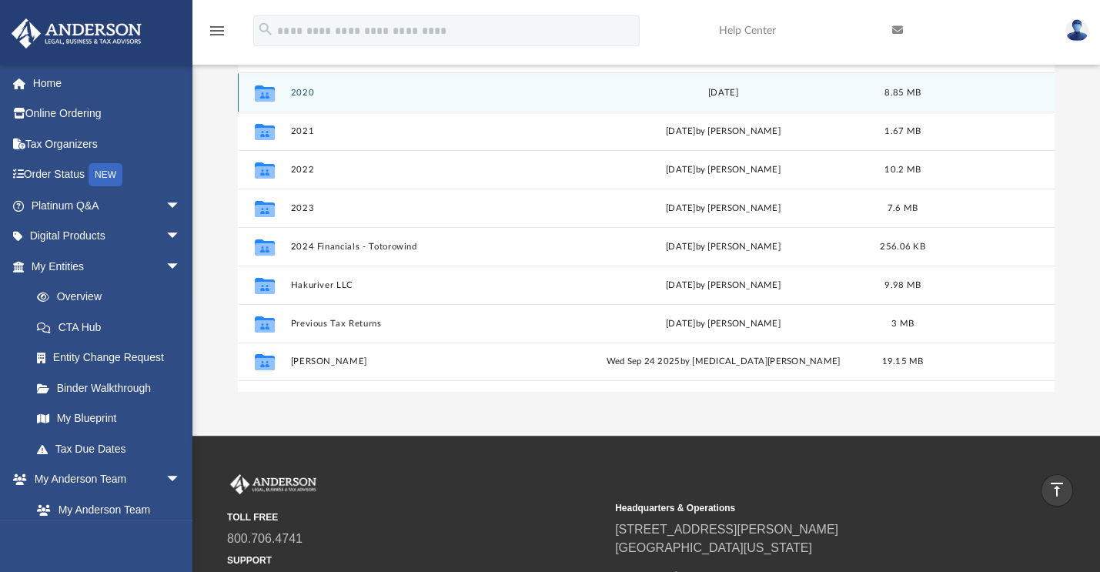
scroll to position [192, 0]
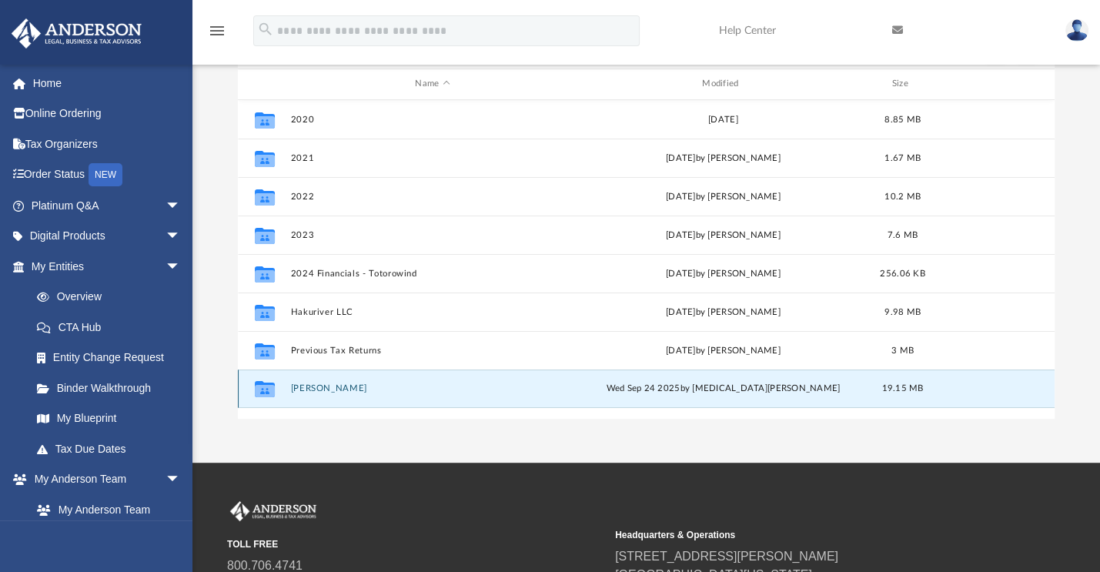
click at [305, 383] on button "[PERSON_NAME]" at bounding box center [432, 388] width 284 height 10
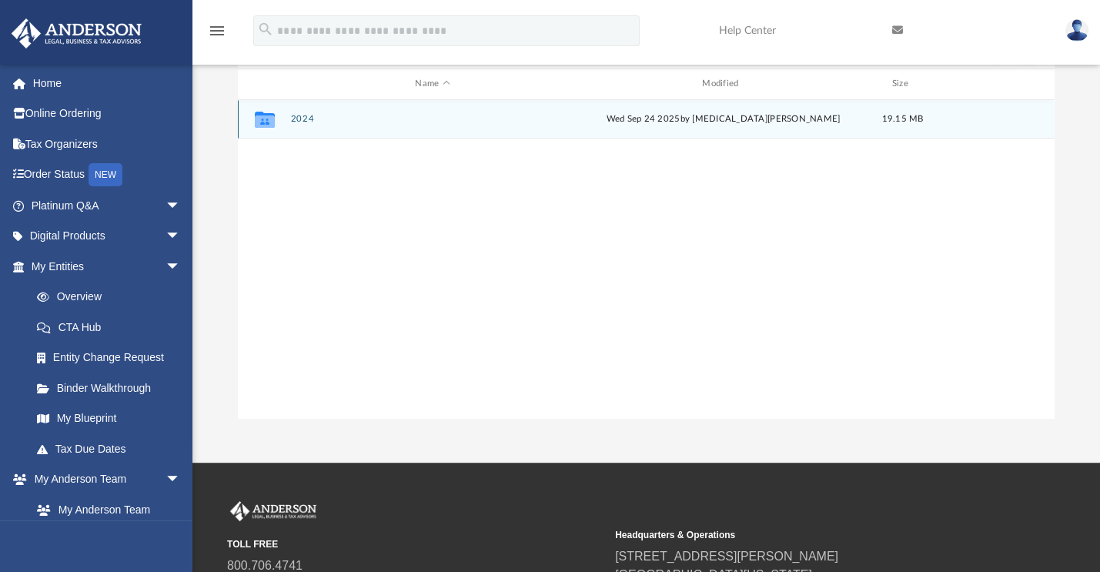
click at [303, 119] on button "2024" at bounding box center [432, 119] width 284 height 10
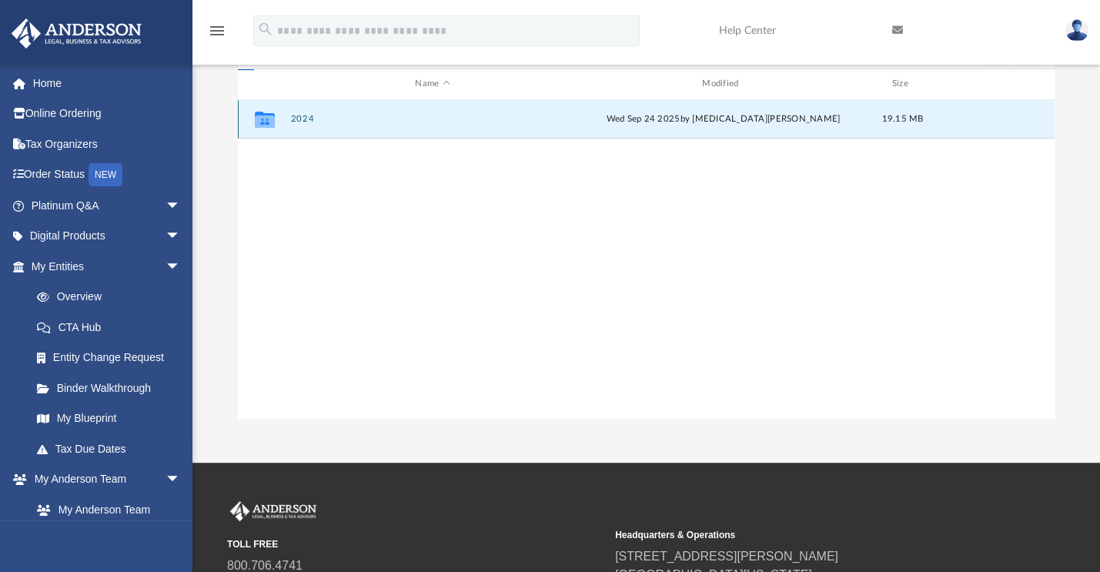
click at [304, 119] on button "2024" at bounding box center [432, 119] width 284 height 10
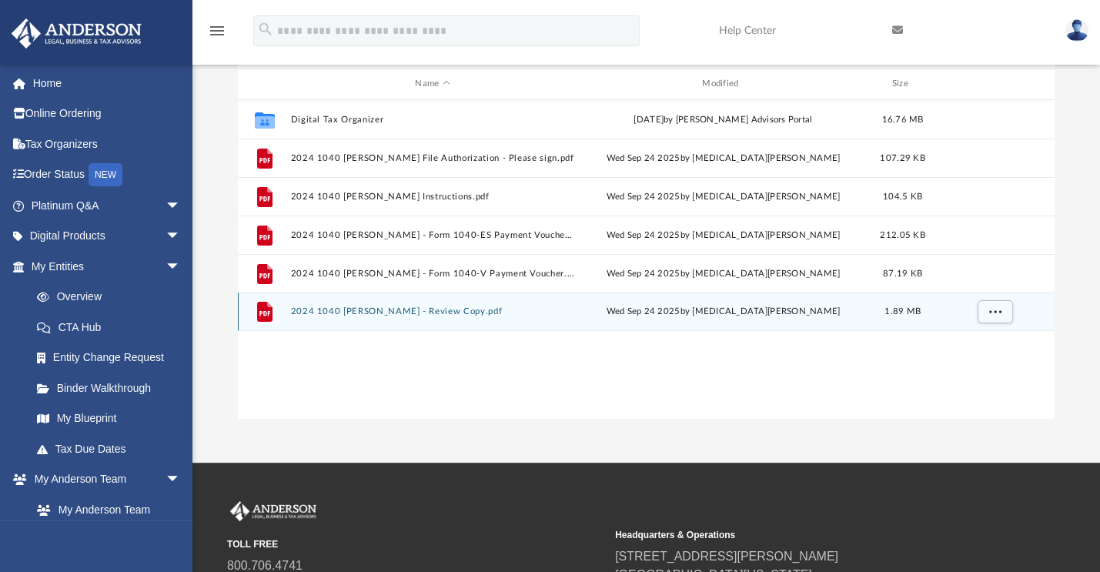
click at [448, 311] on button "2024 1040 [PERSON_NAME] - Review Copy.pdf" at bounding box center [432, 311] width 284 height 10
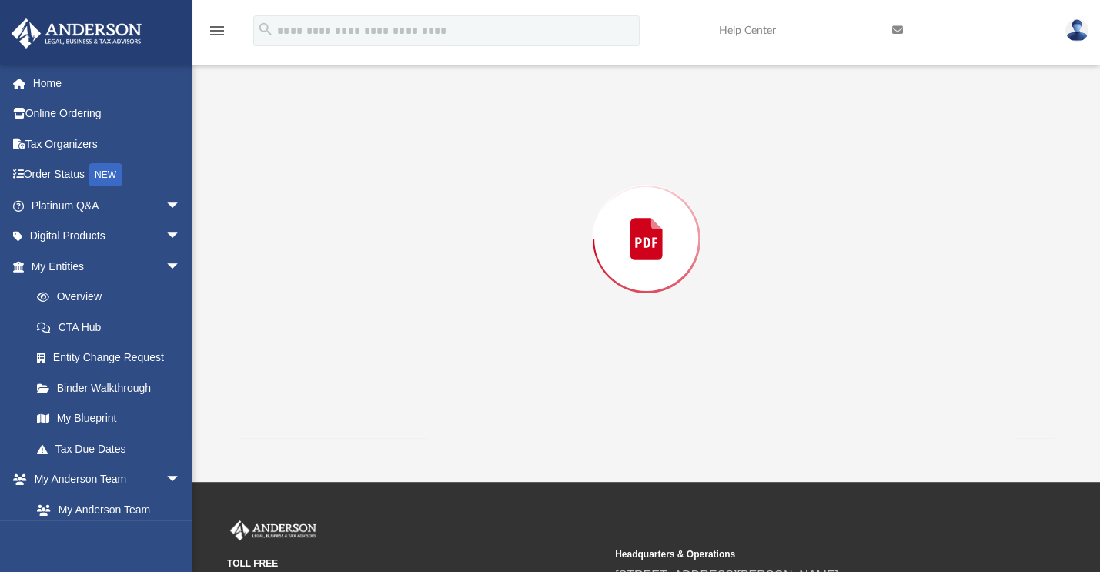
click at [448, 311] on div "Preview" at bounding box center [646, 239] width 817 height 397
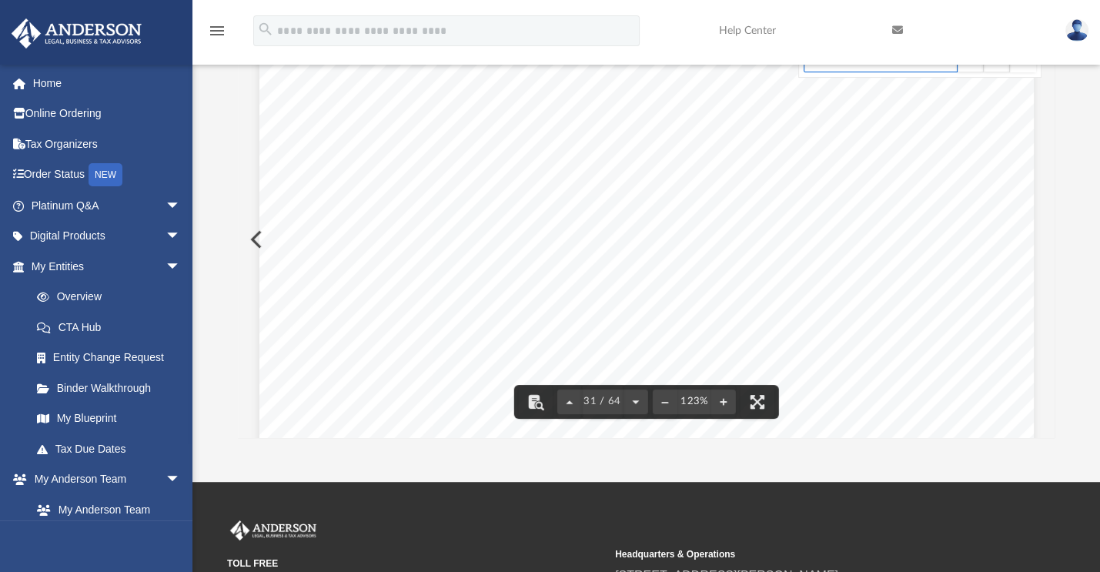
scroll to position [31055, 0]
type input "**********"
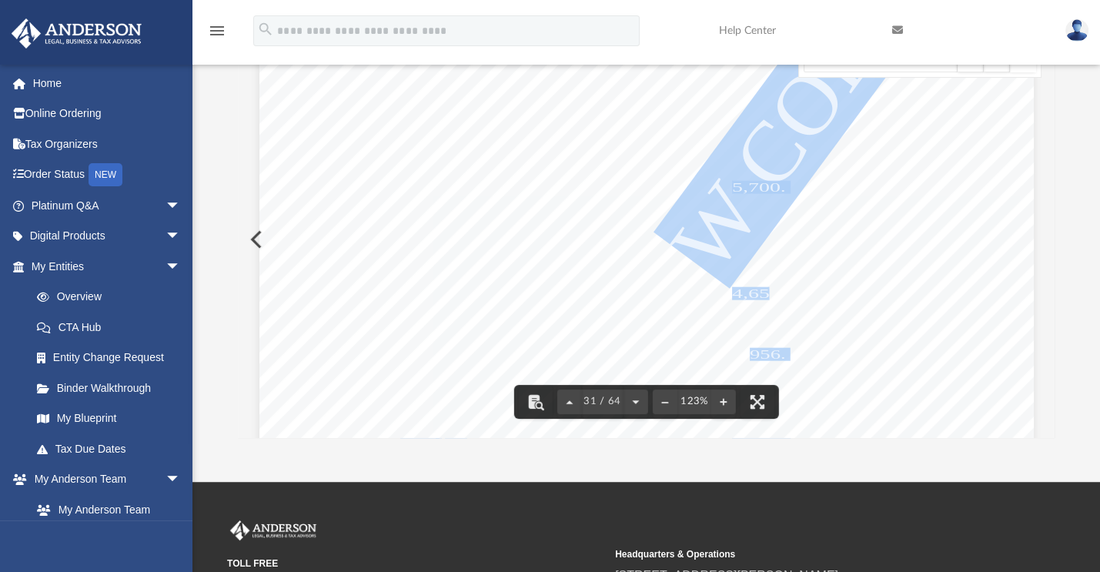
drag, startPoint x: 712, startPoint y: 296, endPoint x: 761, endPoint y: 291, distance: 48.8
click at [761, 291] on div "Department of the Treasury Internal Revenue Service Attachment Sequence No. 421…" at bounding box center [646, 255] width 774 height 1002
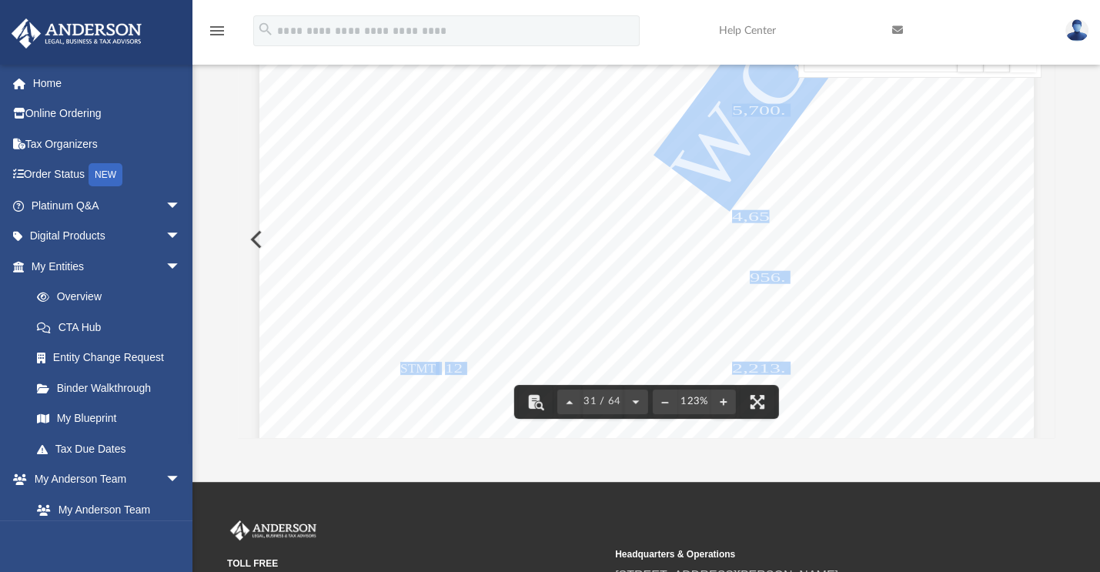
click at [720, 319] on div "Department of the Treasury Internal Revenue Service Attachment Sequence No. 421…" at bounding box center [646, 178] width 774 height 1002
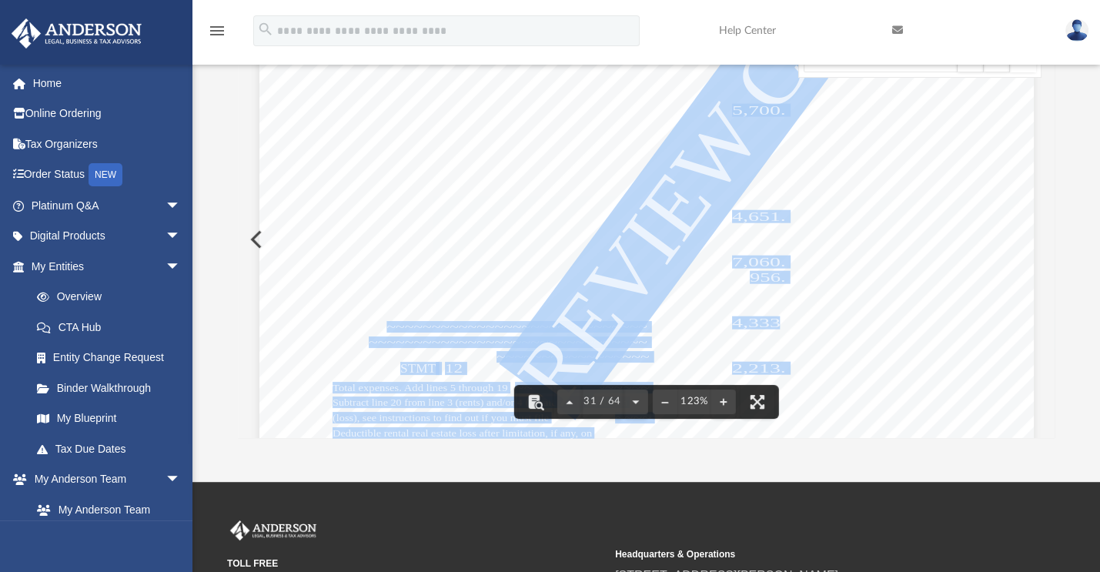
drag, startPoint x: 380, startPoint y: 324, endPoint x: 776, endPoint y: 326, distance: 395.7
click at [776, 326] on div "Department of the Treasury Internal Revenue Service Attachment Sequence No. 421…" at bounding box center [646, 178] width 774 height 1002
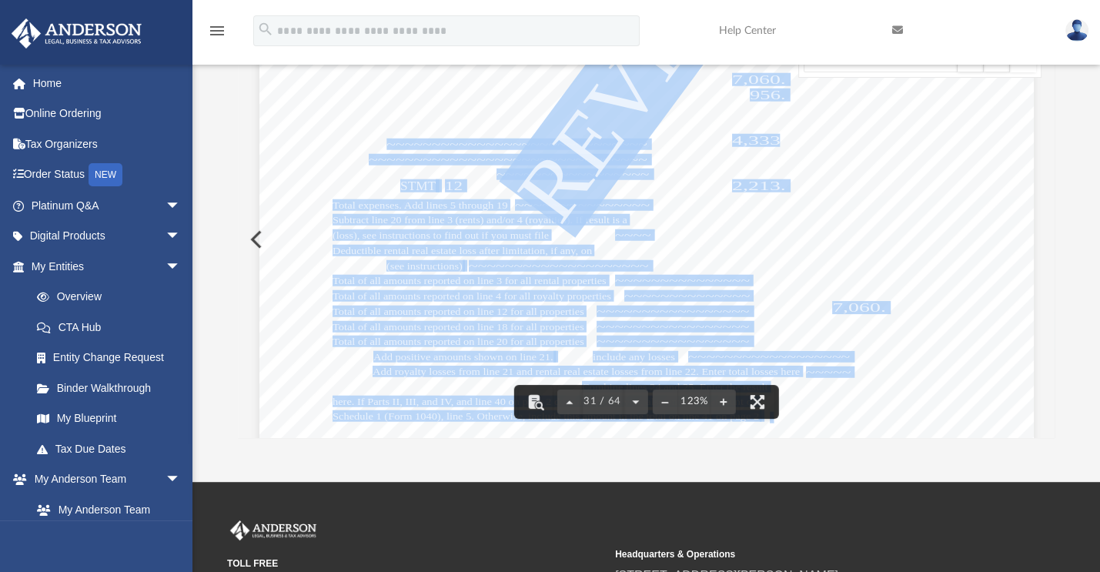
scroll to position [31362, 0]
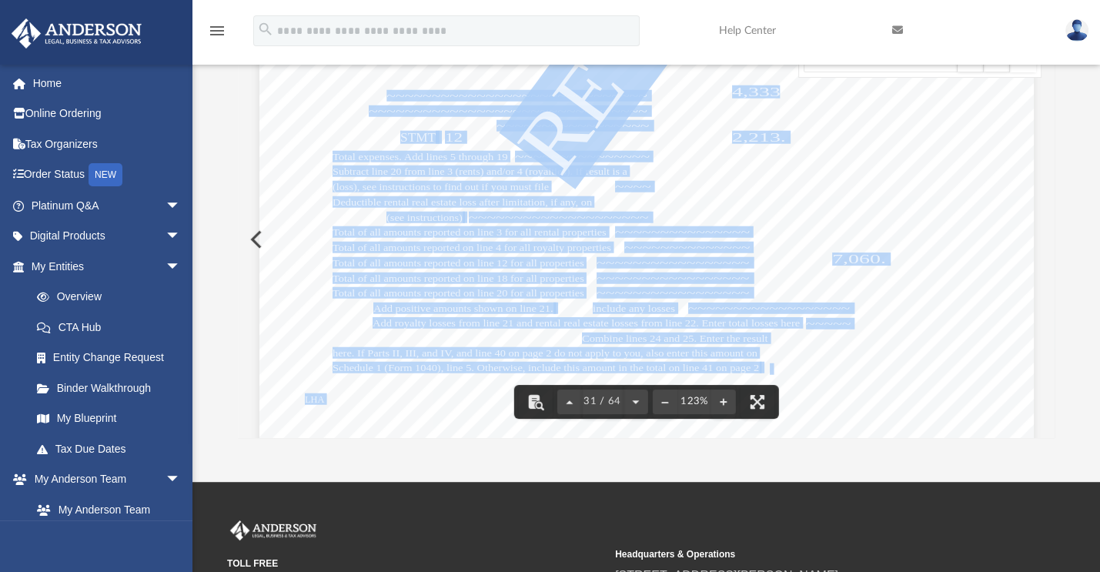
click at [700, 242] on span "~~~~~~~~~~~~~~" at bounding box center [686, 247] width 125 height 10
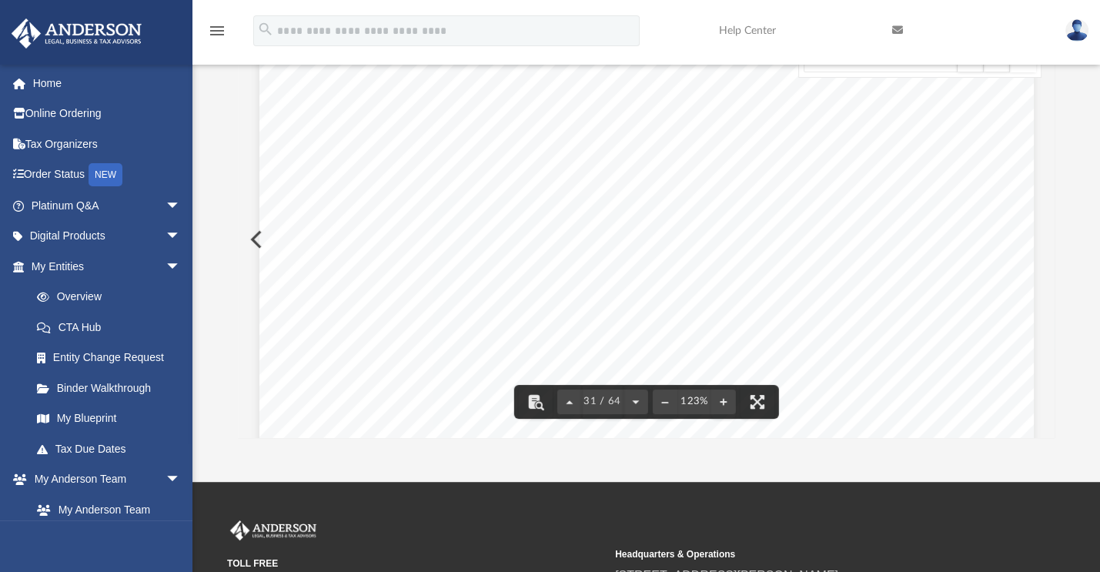
click at [745, 157] on span "23,564." at bounding box center [754, 153] width 62 height 12
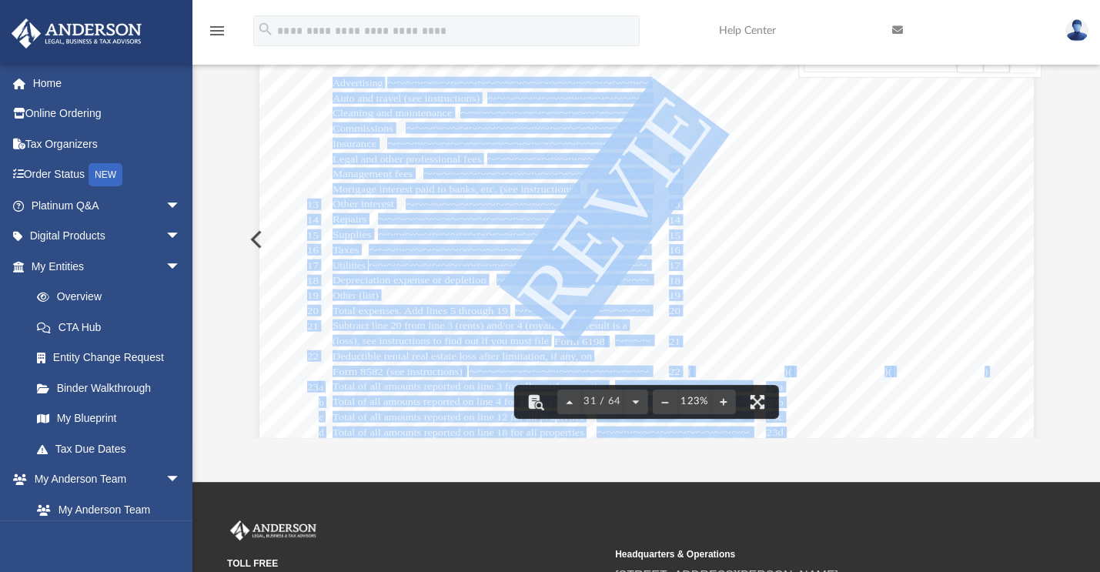
drag, startPoint x: 727, startPoint y: 133, endPoint x: 760, endPoint y: 129, distance: 32.6
click at [760, 129] on div "Department of the Treasury Internal Revenue Service Attachment Sequence No. 421…" at bounding box center [646, 101] width 774 height 1002
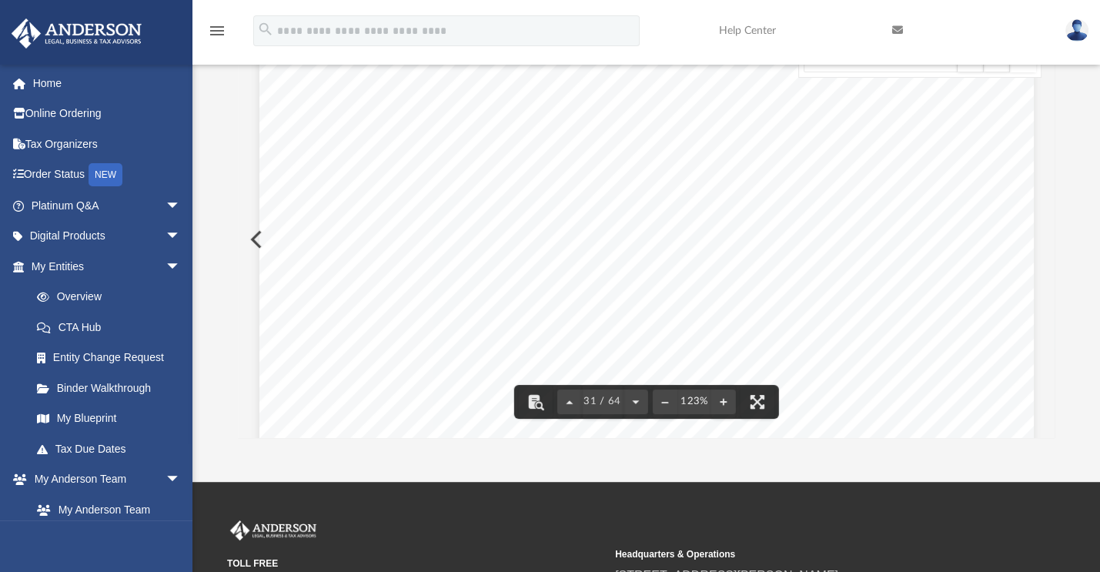
click at [751, 138] on span "4,651." at bounding box center [759, 140] width 54 height 12
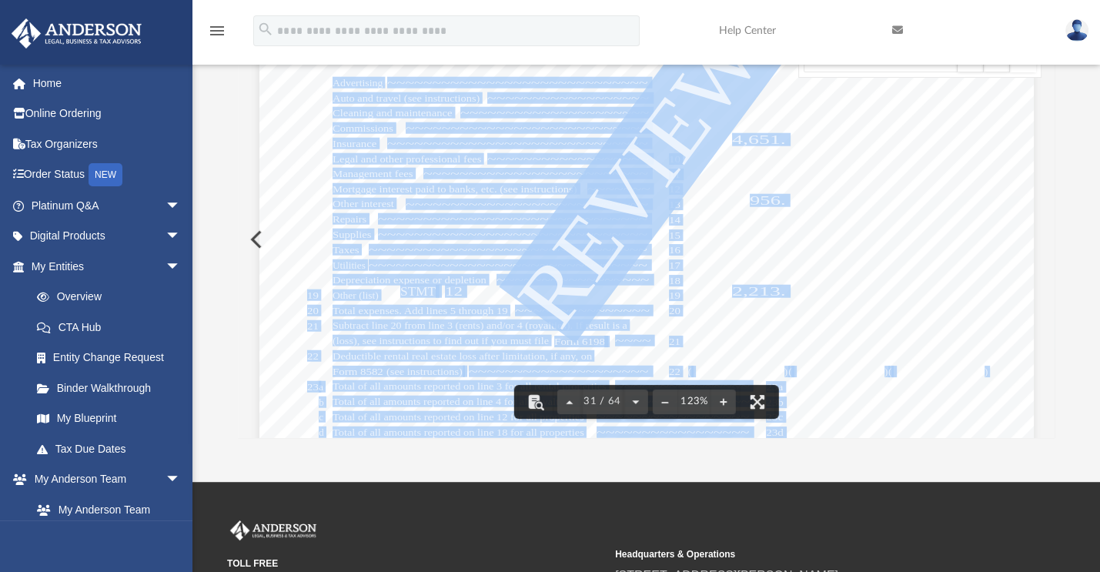
drag, startPoint x: 730, startPoint y: 184, endPoint x: 795, endPoint y: 187, distance: 65.5
click at [795, 187] on div "Department of the Treasury Internal Revenue Service Attachment Sequence No. 421…" at bounding box center [646, 101] width 774 height 1002
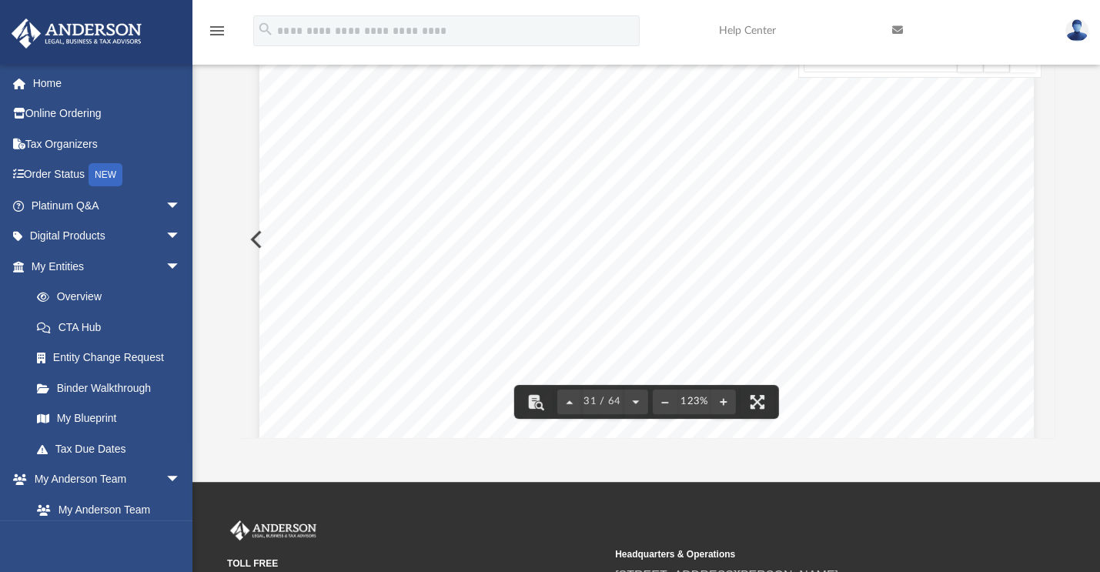
click at [740, 243] on span "4,333." at bounding box center [759, 246] width 54 height 12
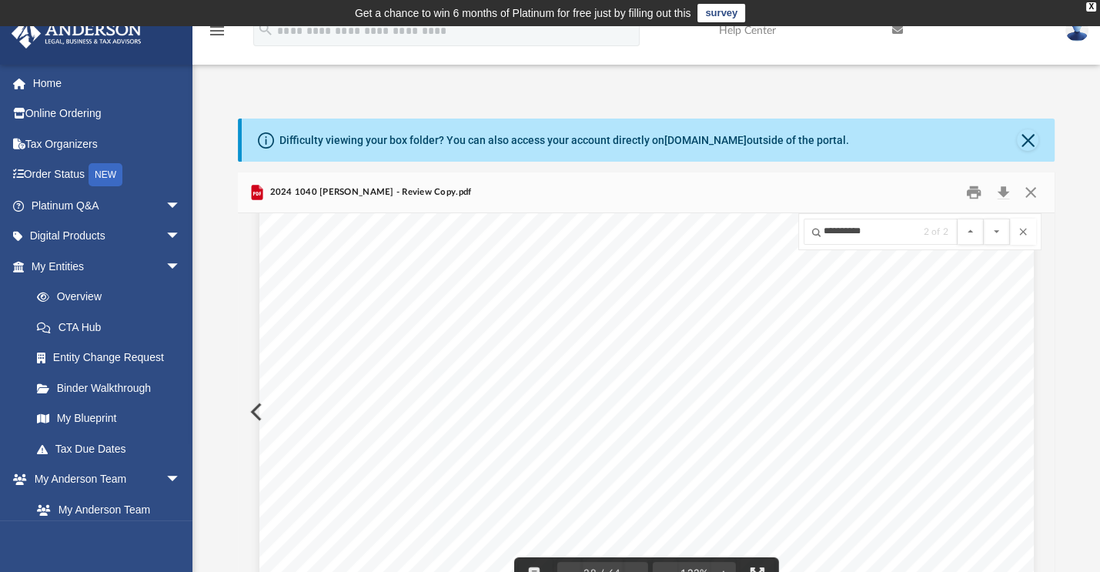
scroll to position [38367, 0]
